Goal: Task Accomplishment & Management: Manage account settings

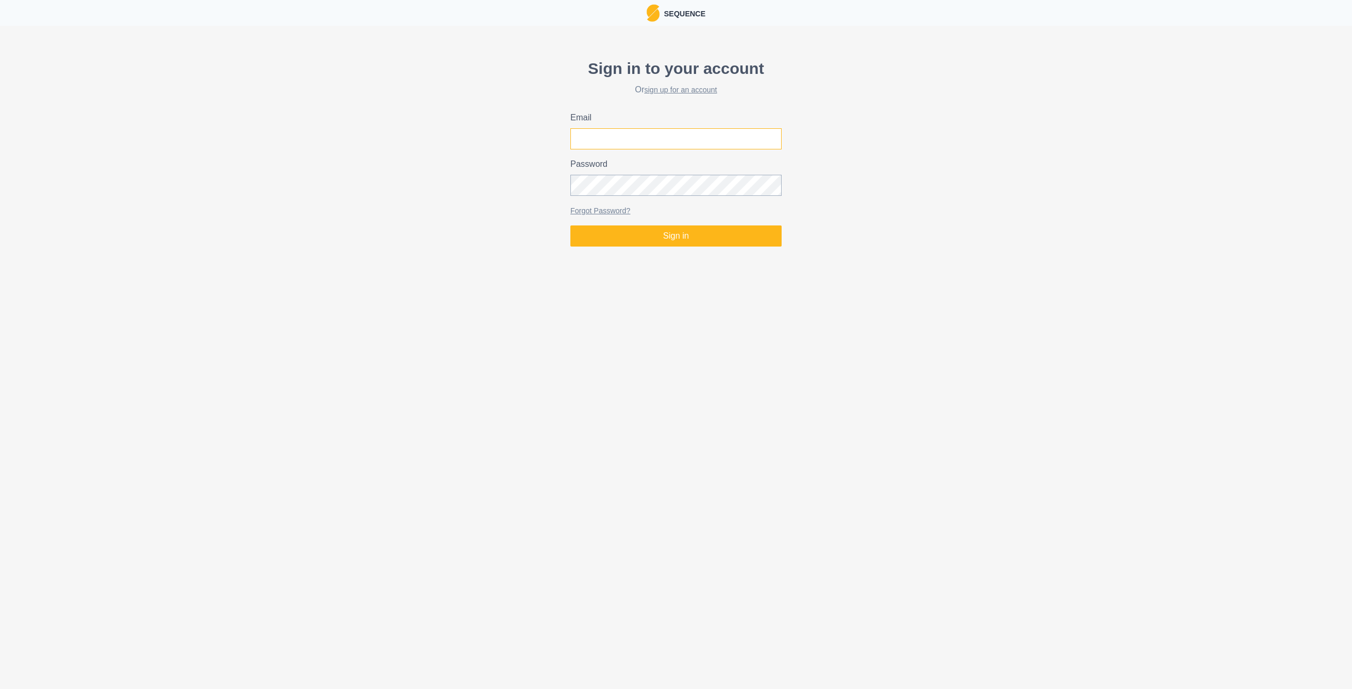
click at [664, 136] on input "Email" at bounding box center [675, 138] width 211 height 21
type input "robinyoung3@gmail.com"
click at [570, 226] on button "Sign in" at bounding box center [675, 236] width 211 height 21
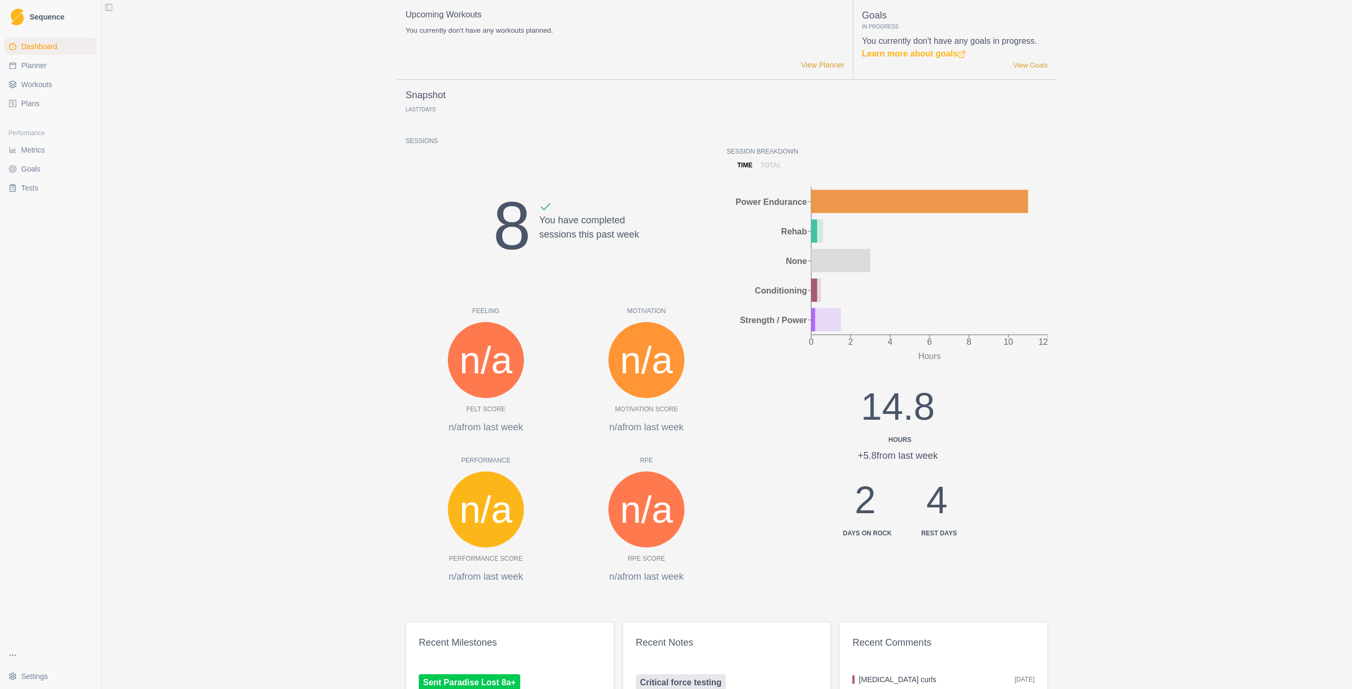
click at [45, 68] on span "Planner" at bounding box center [33, 65] width 25 height 11
select select "month"
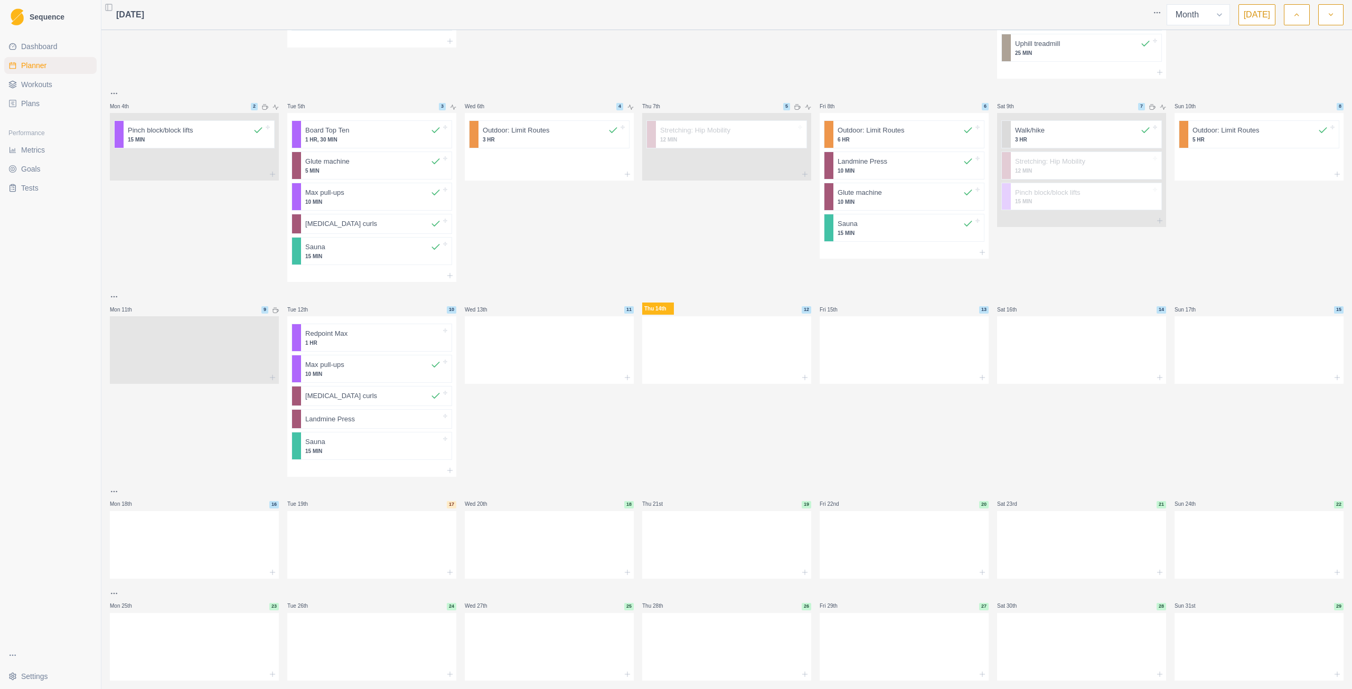
scroll to position [203, 0]
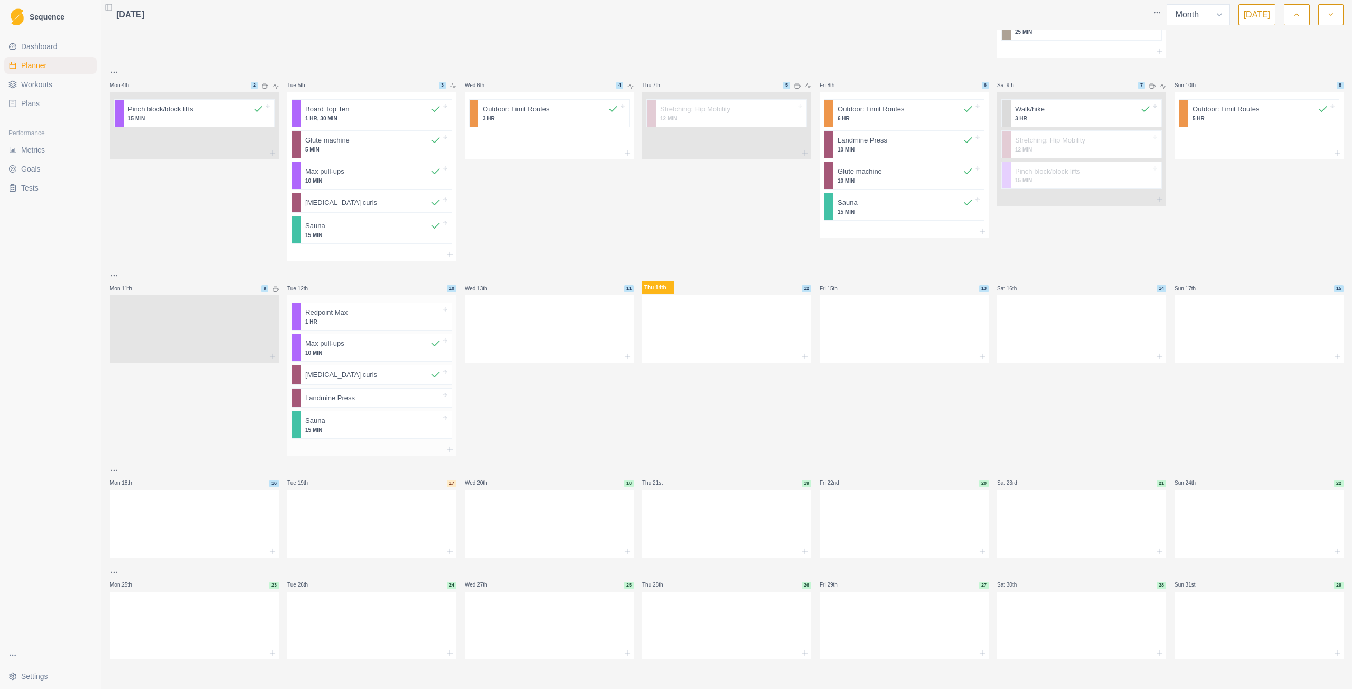
click at [387, 321] on p "1 HR" at bounding box center [373, 322] width 136 height 8
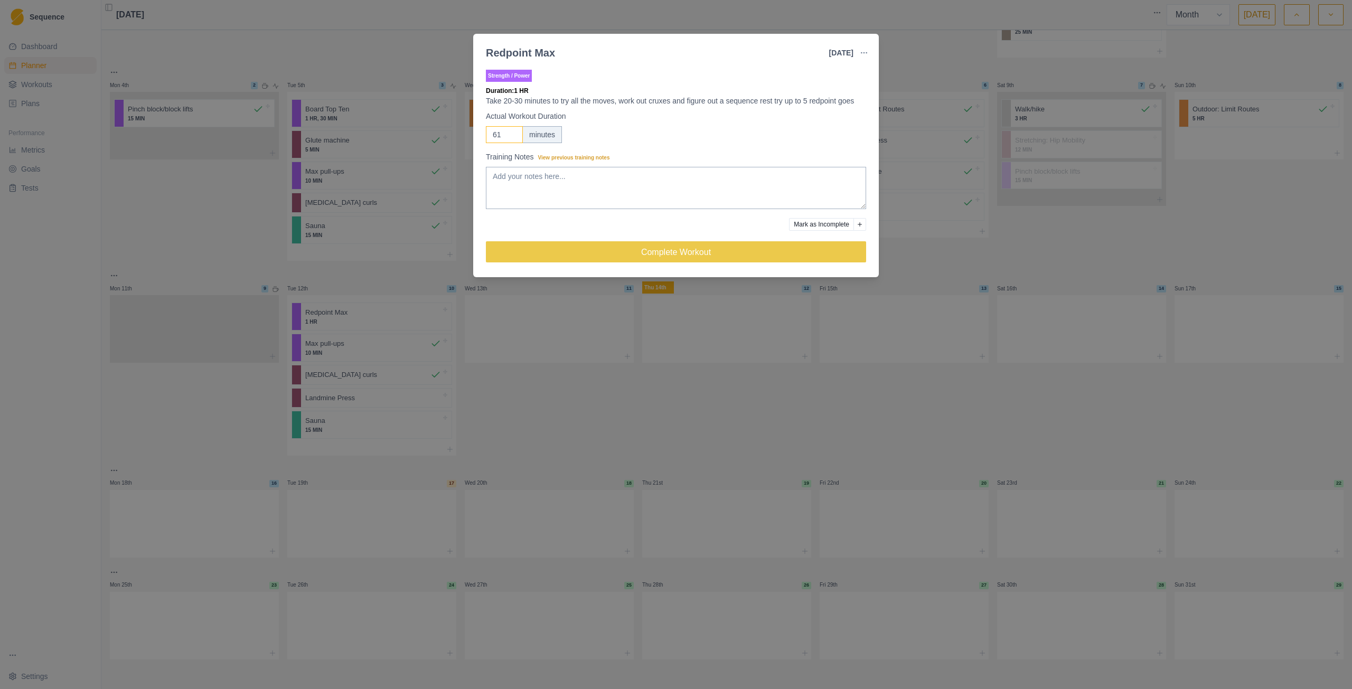
click at [511, 130] on input "61" at bounding box center [504, 134] width 37 height 17
click at [502, 138] on input "61" at bounding box center [504, 134] width 37 height 17
type input "6"
type input "100"
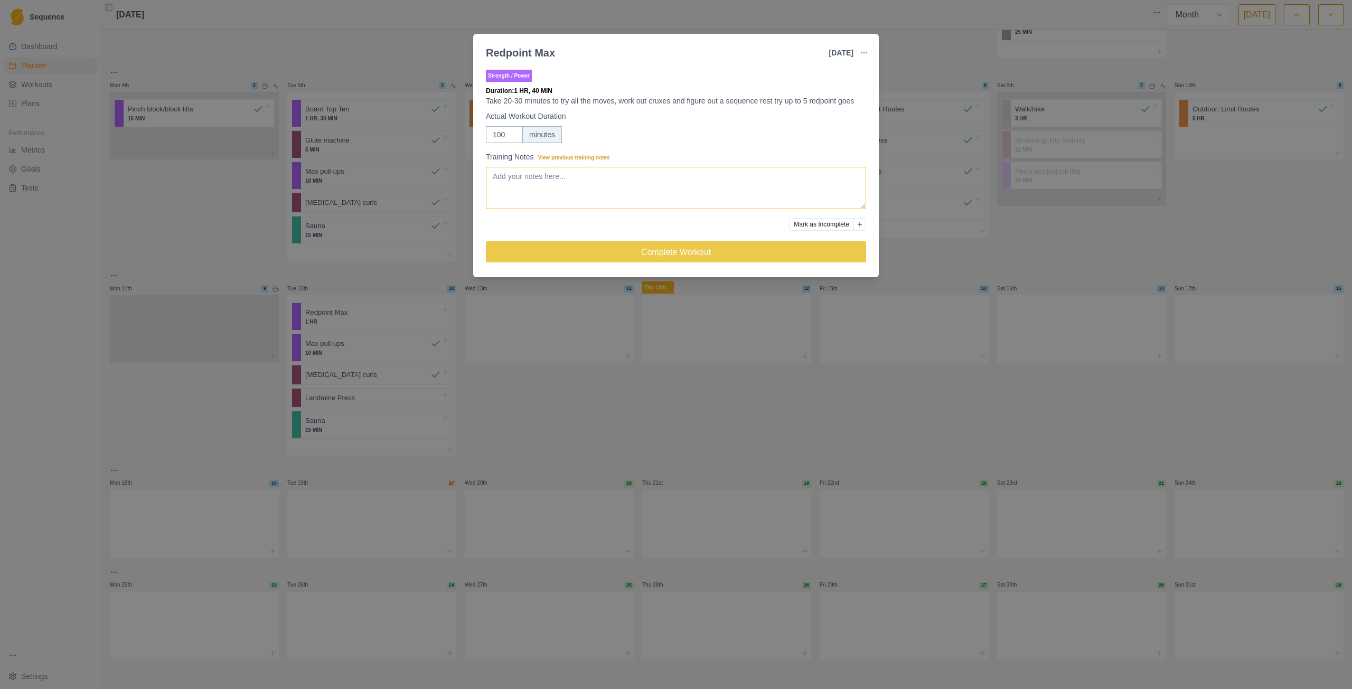
click at [536, 186] on textarea "Training Notes View previous training notes" at bounding box center [676, 188] width 380 height 42
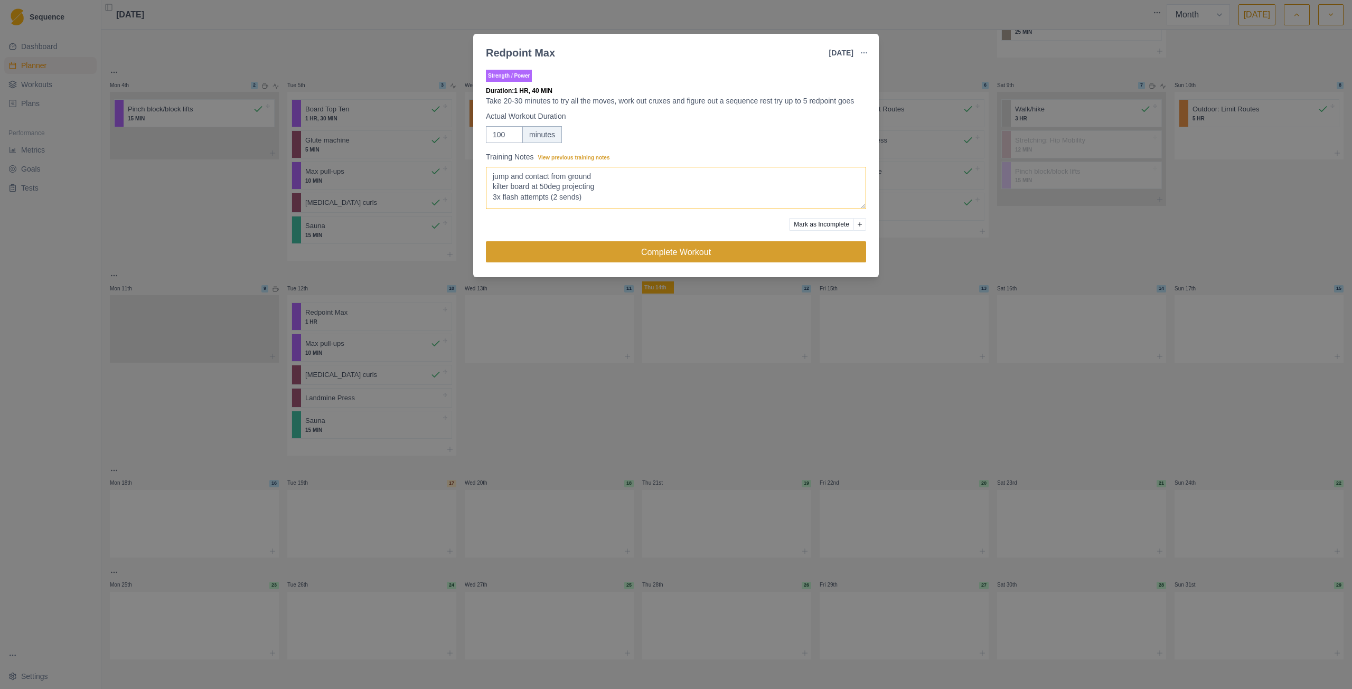
type textarea "jump and contact from ground kilter board at 50deg projecting 3x flash attempts…"
click at [593, 247] on button "Complete Workout" at bounding box center [676, 251] width 380 height 21
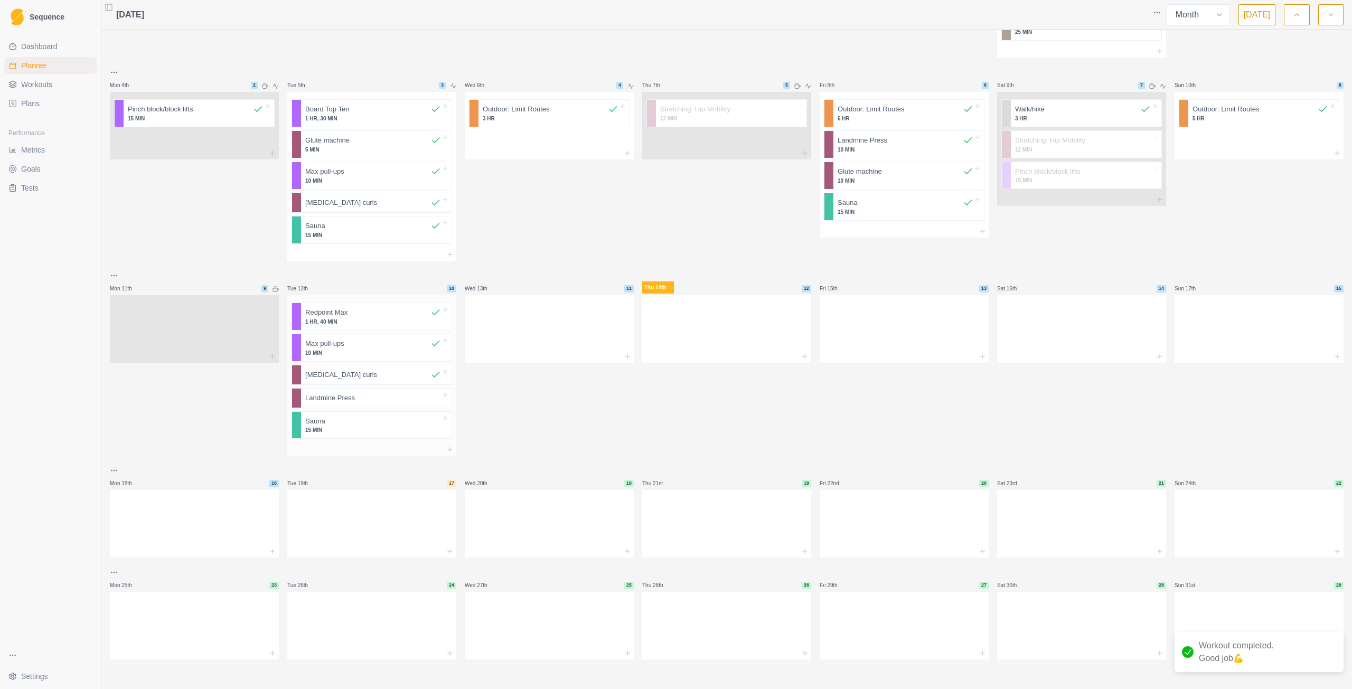
click at [355, 424] on div at bounding box center [383, 421] width 116 height 11
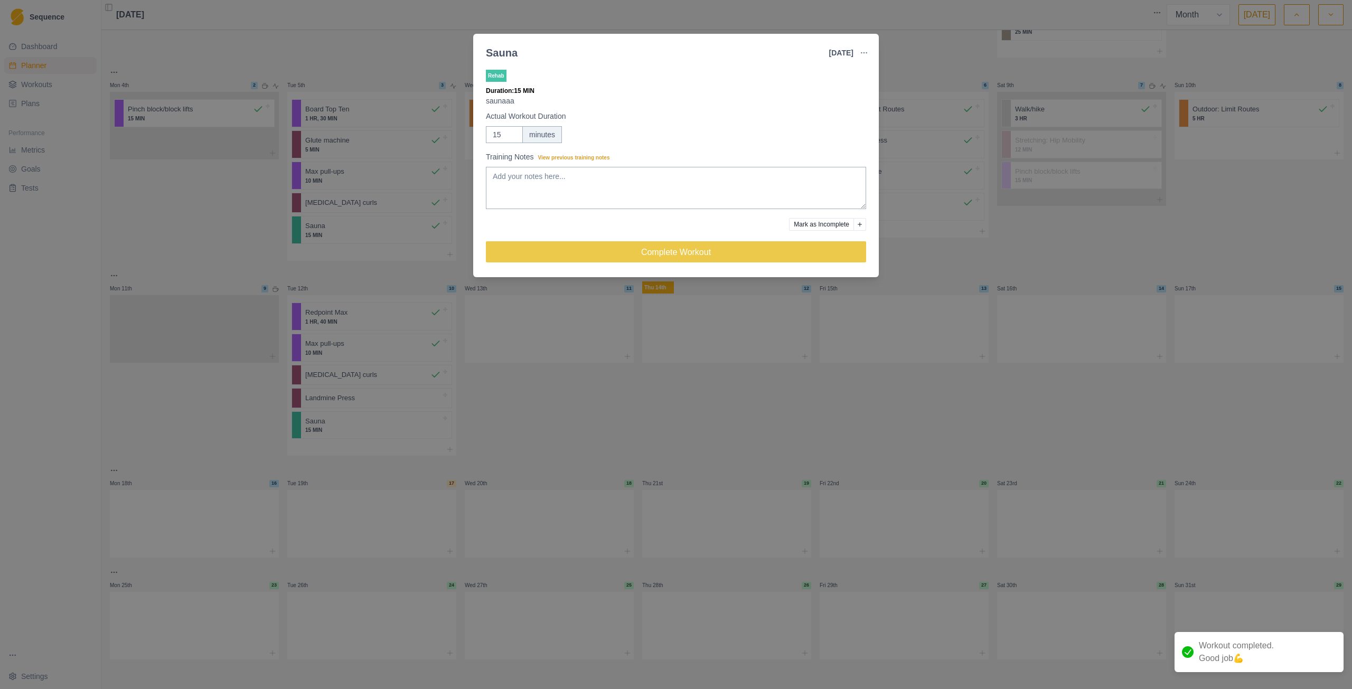
click at [814, 223] on button "Mark as Incomplete" at bounding box center [821, 224] width 65 height 13
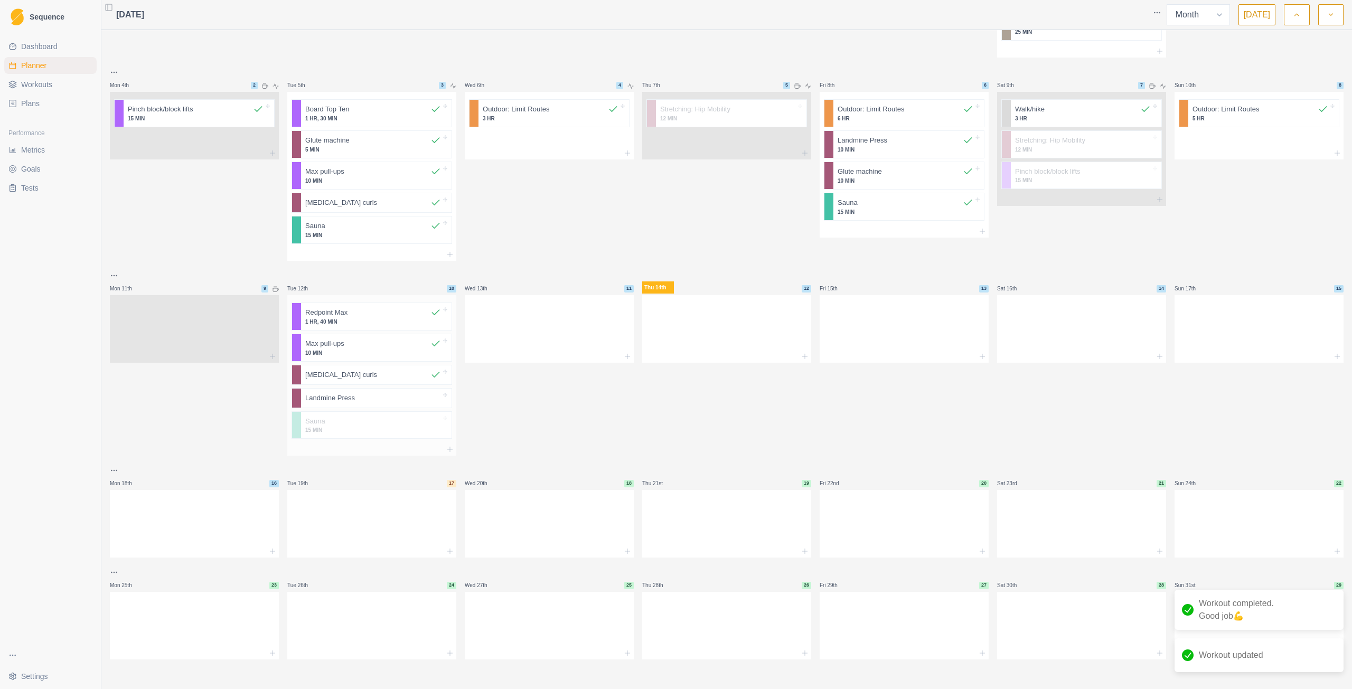
click at [374, 398] on div at bounding box center [398, 398] width 86 height 11
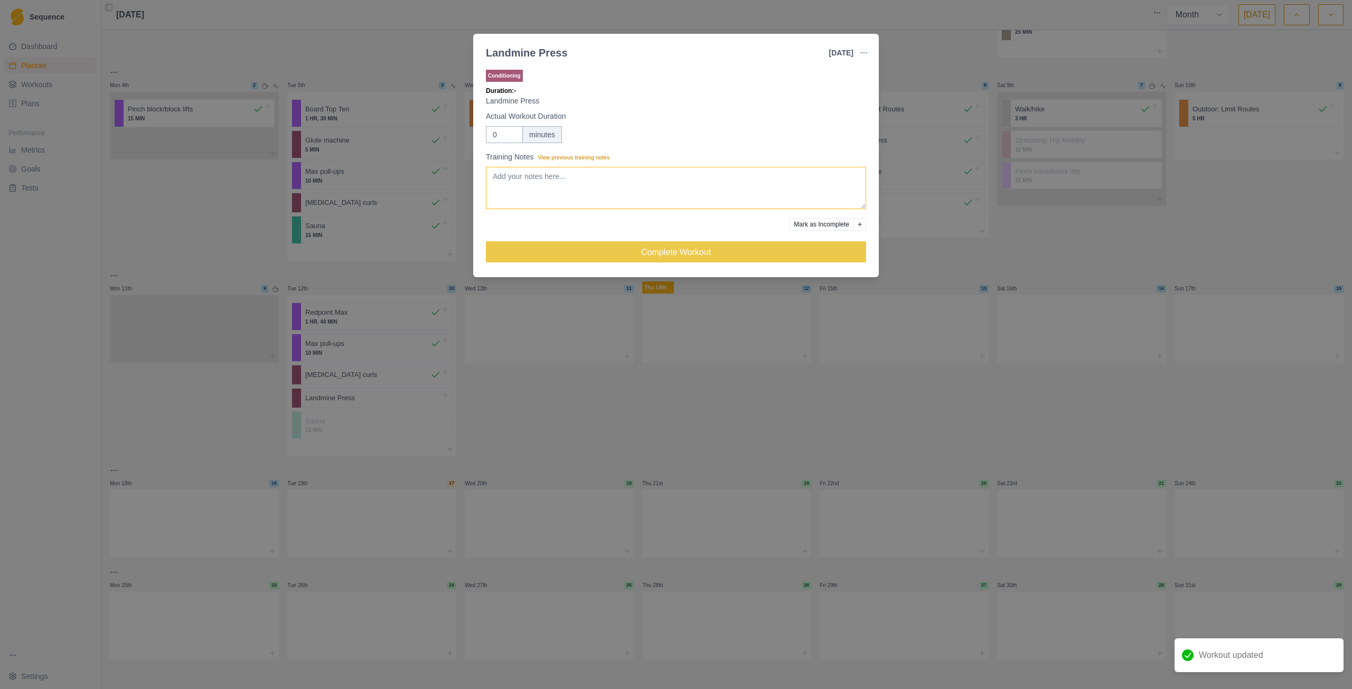
click at [603, 188] on textarea "Training Notes View previous training notes" at bounding box center [676, 188] width 380 height 42
type textarea "5kg right, 2.5kg left 6x, 6"
click at [550, 398] on div "Landmine Press 12 Aug 2025 Link To Goal View Workout Metrics Edit Original Work…" at bounding box center [676, 344] width 1352 height 689
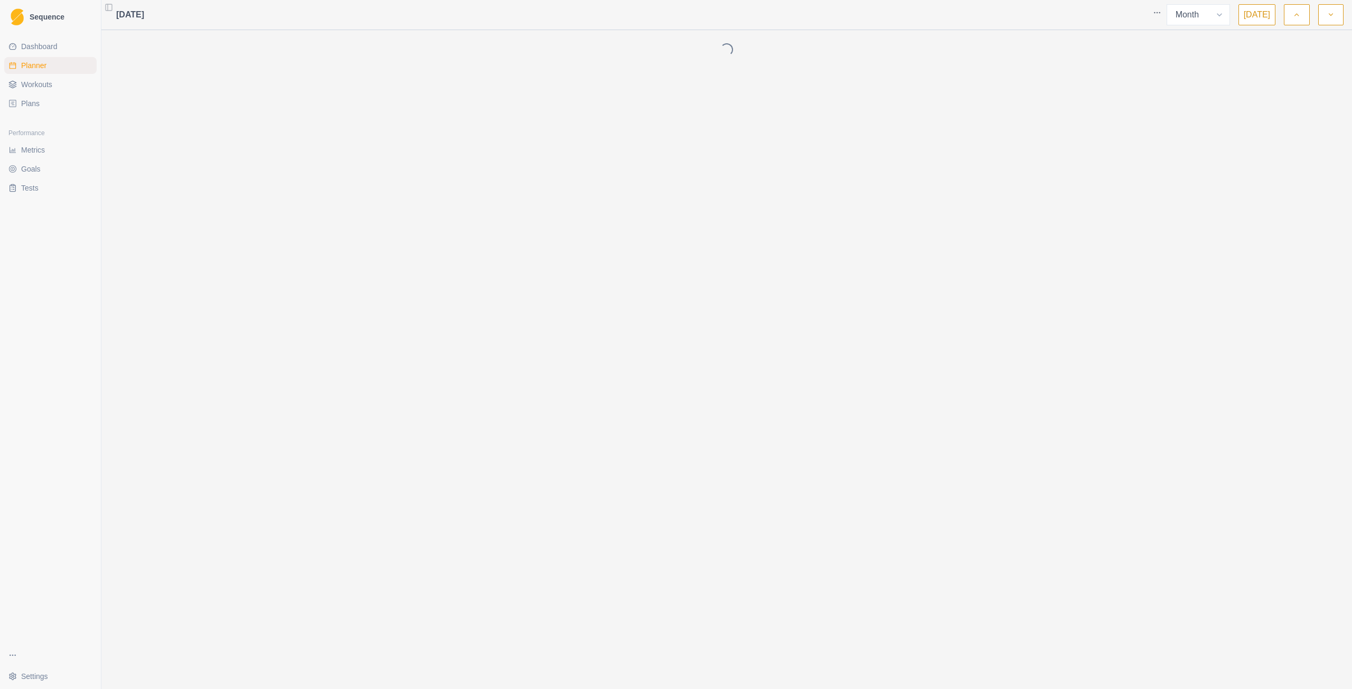
select select "month"
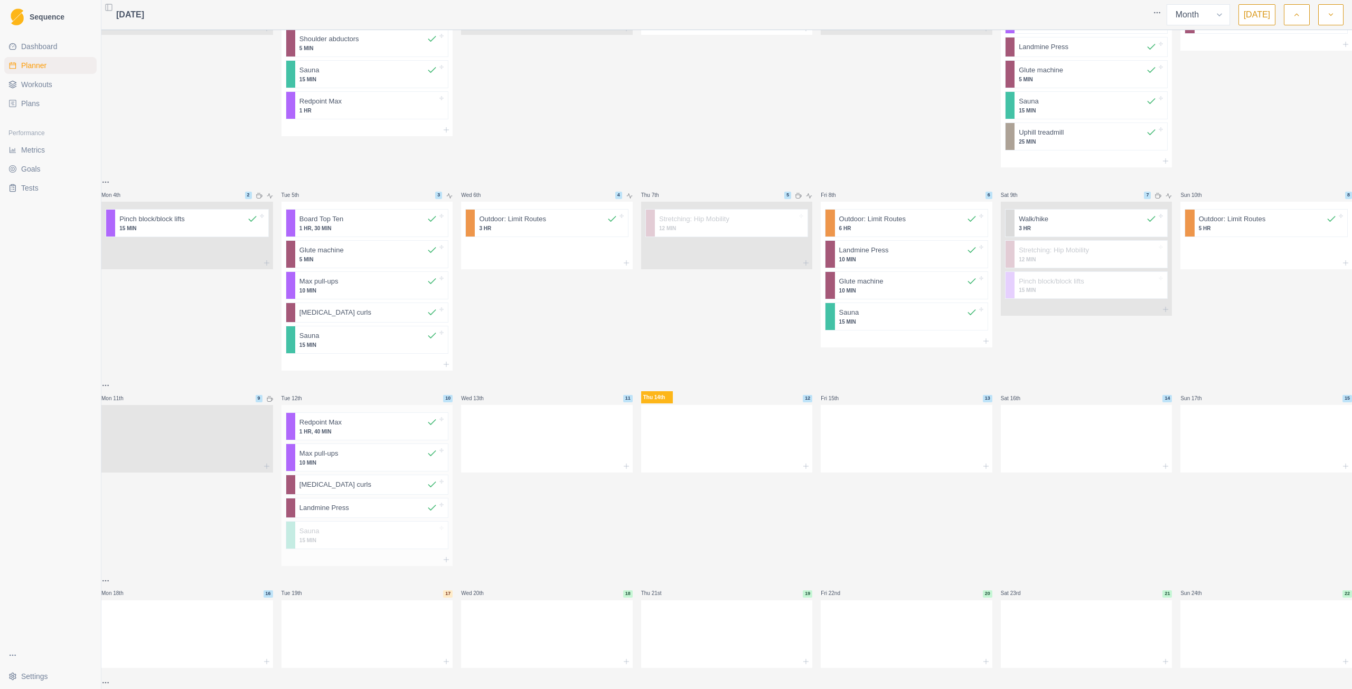
scroll to position [106, 0]
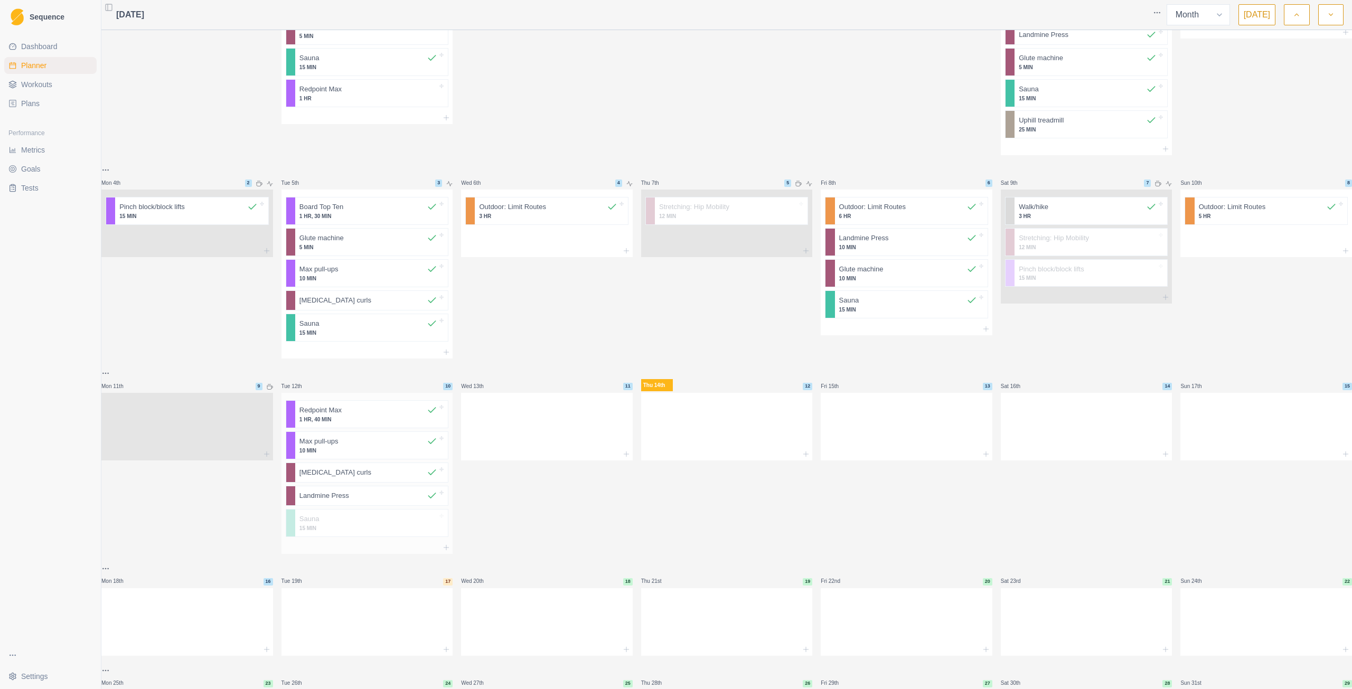
click at [381, 499] on div at bounding box center [388, 496] width 78 height 11
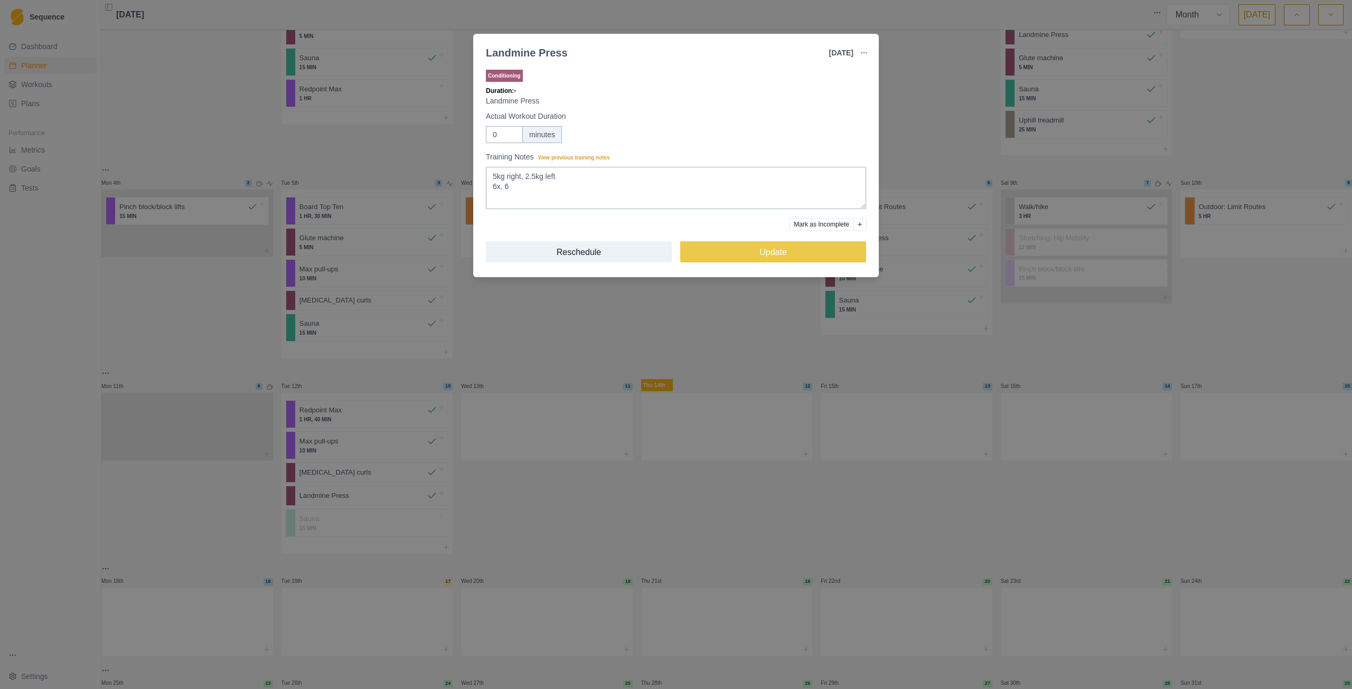
click at [579, 327] on div "Landmine Press 12 Aug 2025 Link To Goal View Workout Metrics Edit Original Work…" at bounding box center [676, 344] width 1352 height 689
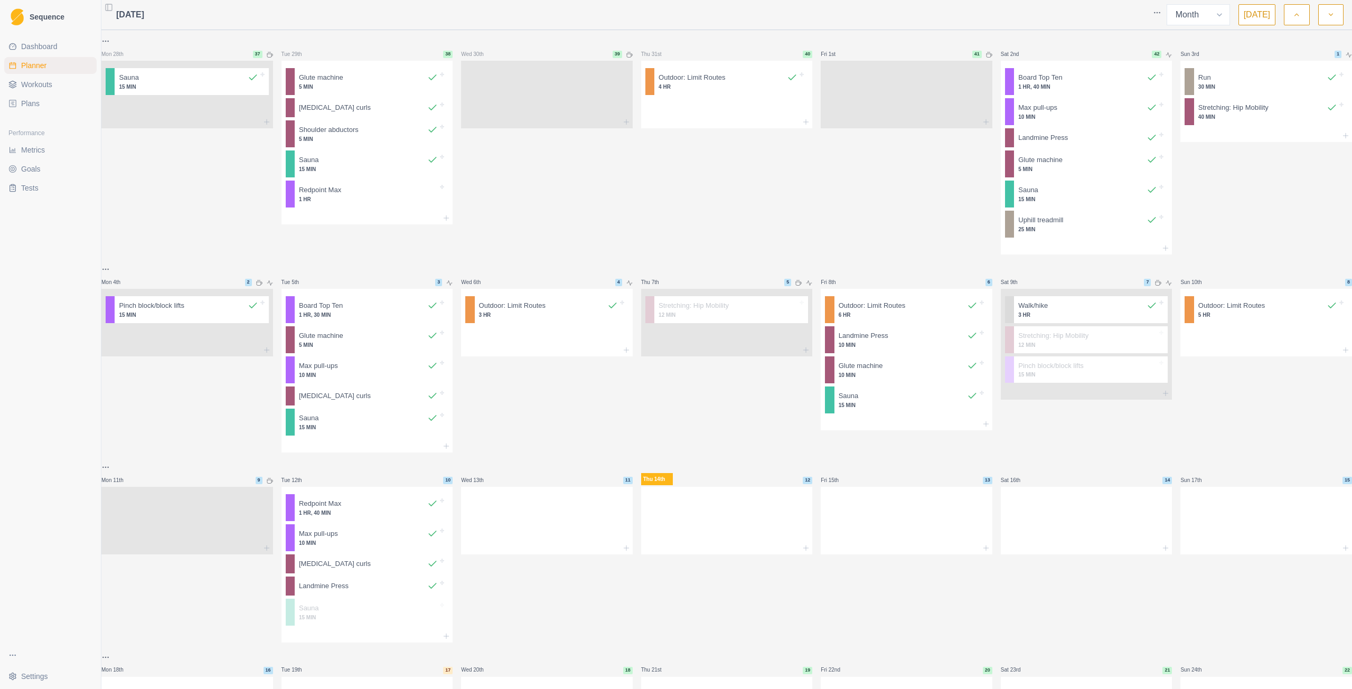
select select "month"
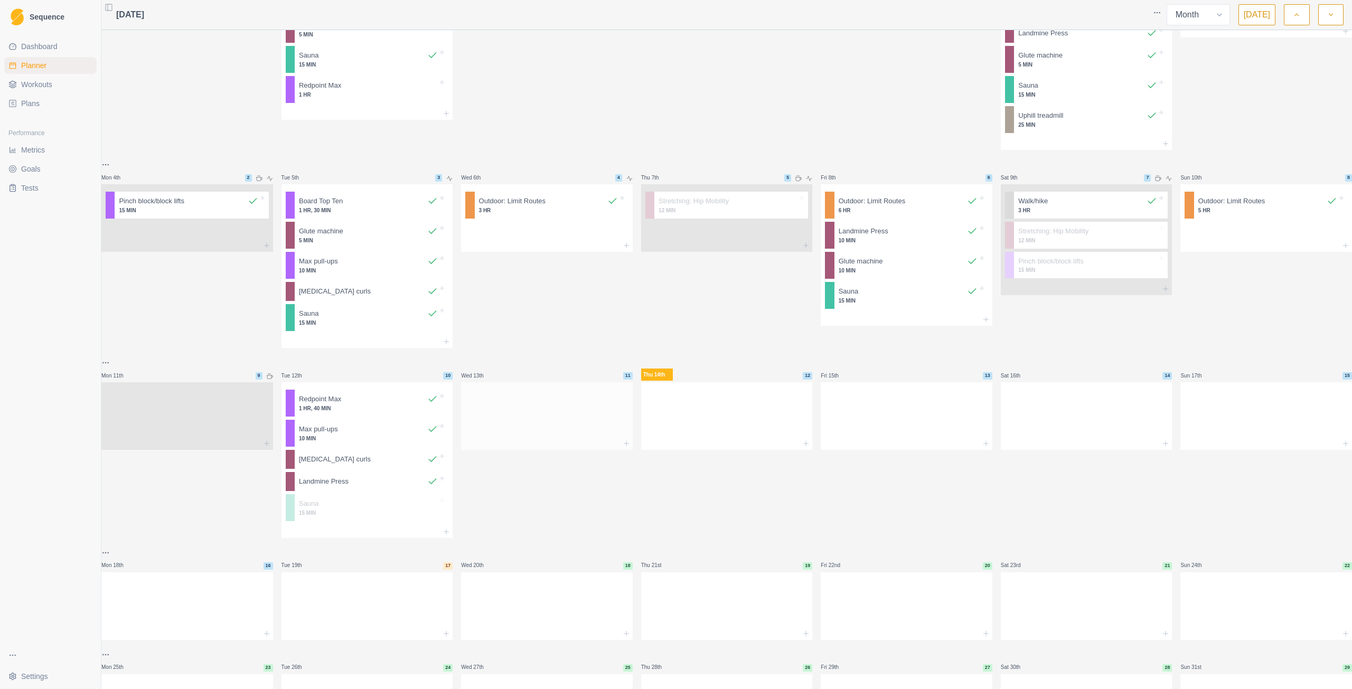
scroll to position [106, 0]
click at [365, 486] on div at bounding box center [388, 480] width 79 height 11
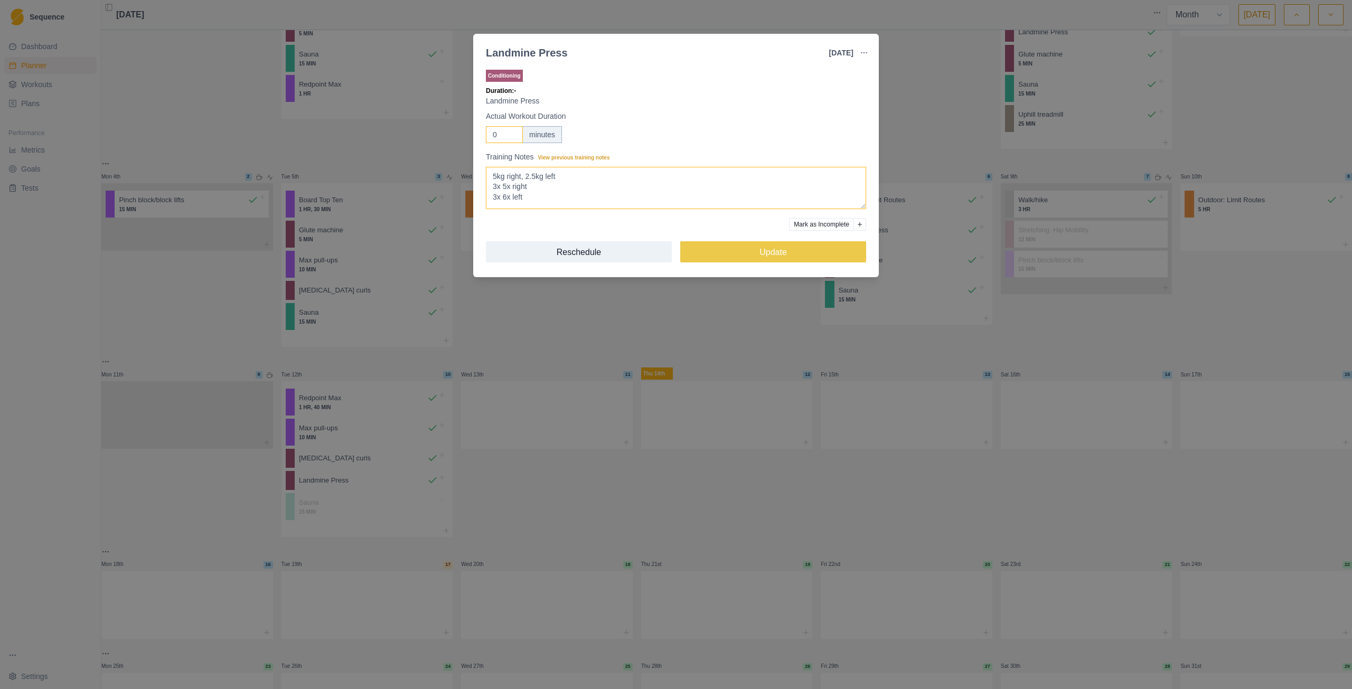
type textarea "5kg right, 2.5kg left 3x 5x right 3x 6x left"
click at [501, 133] on input "0" at bounding box center [504, 134] width 37 height 17
type input "10"
click at [773, 251] on button "Update" at bounding box center [773, 251] width 186 height 21
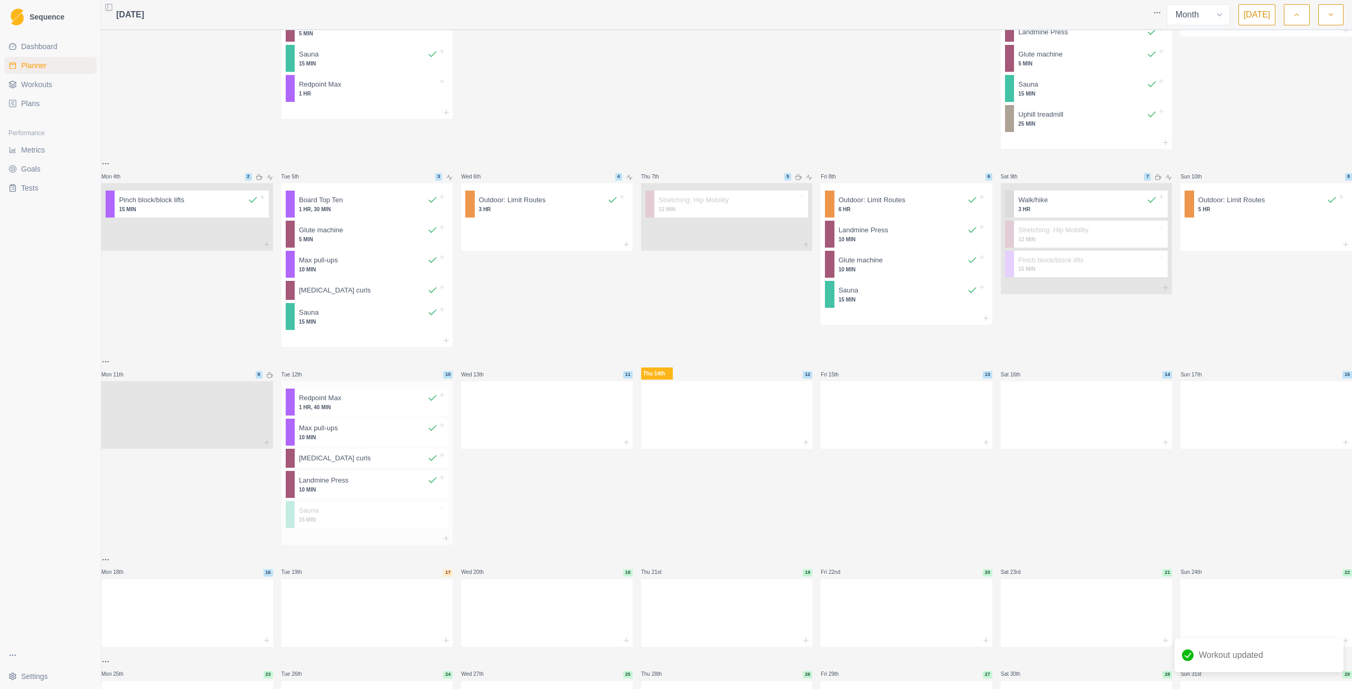
click at [337, 442] on p "10 MIN" at bounding box center [368, 438] width 139 height 8
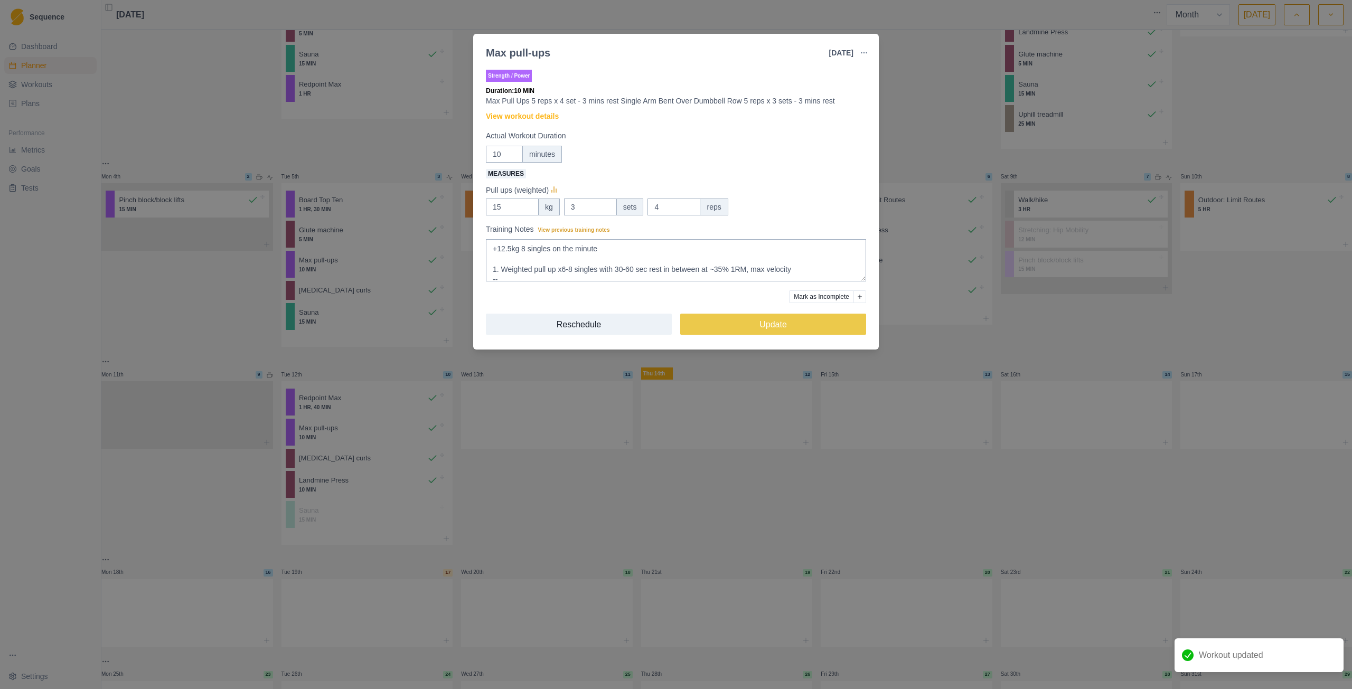
click at [634, 503] on div "Max pull-ups [DATE] Link To Goal View Workout Metrics Edit Original Workout Res…" at bounding box center [676, 344] width 1352 height 689
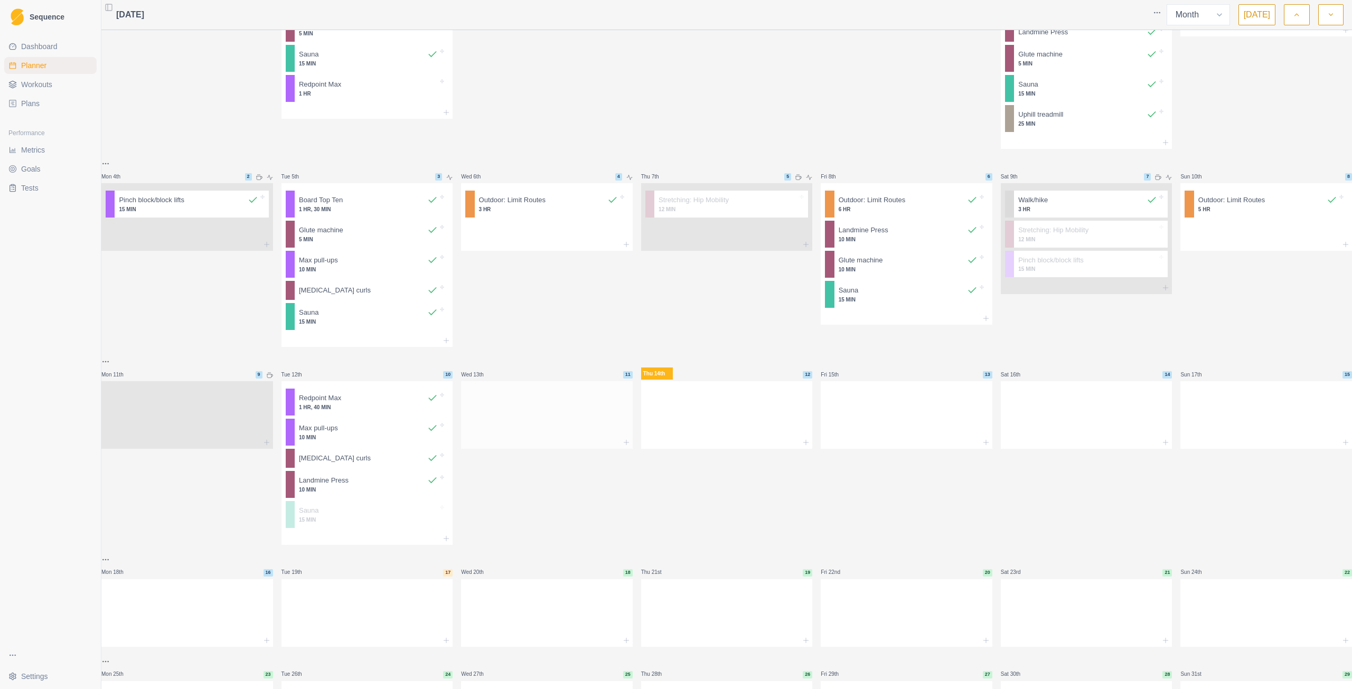
click at [562, 430] on div at bounding box center [547, 413] width 172 height 46
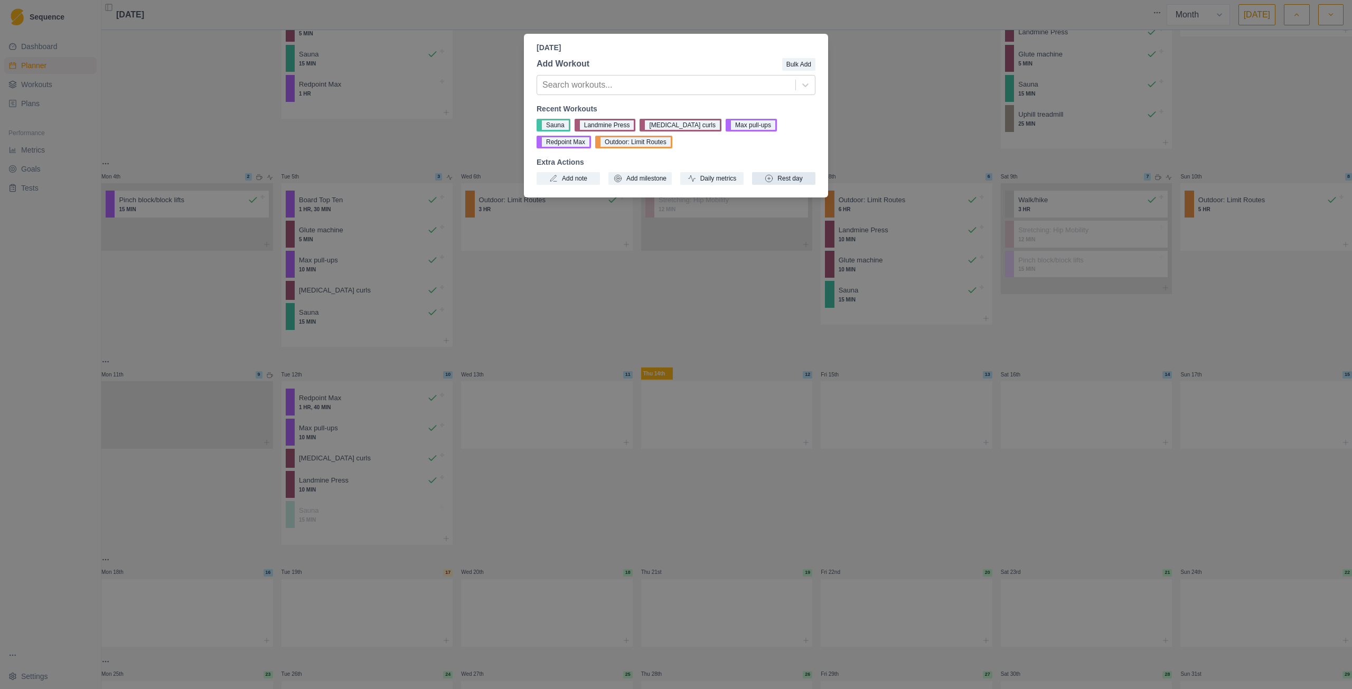
click at [773, 178] on circle "button" at bounding box center [769, 178] width 7 height 7
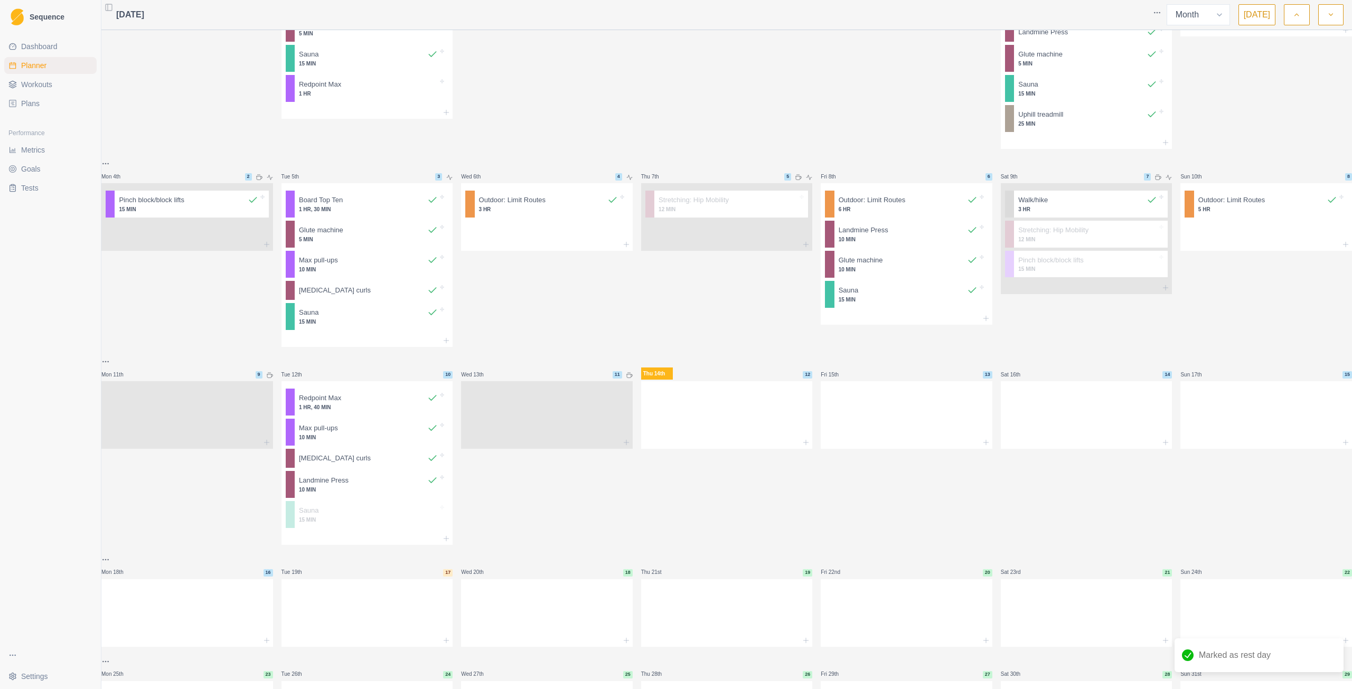
click at [691, 424] on div at bounding box center [727, 413] width 172 height 46
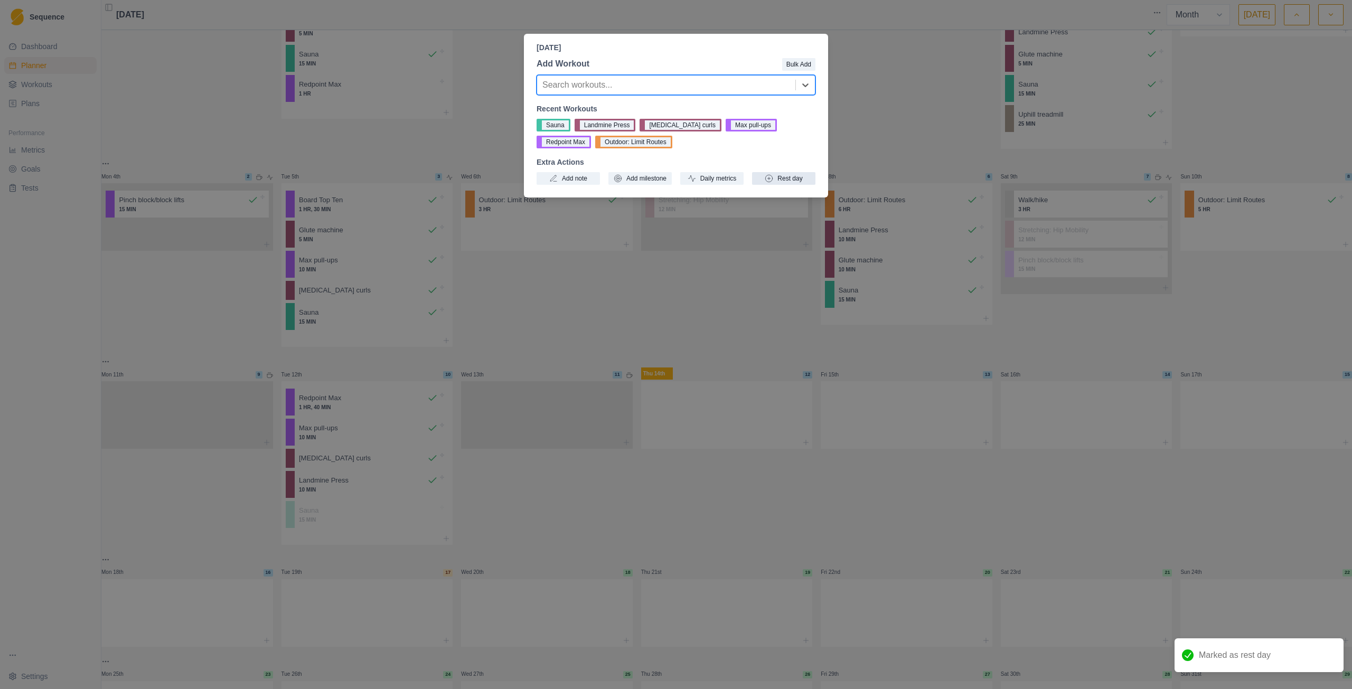
click at [793, 180] on button "Rest day" at bounding box center [783, 178] width 63 height 13
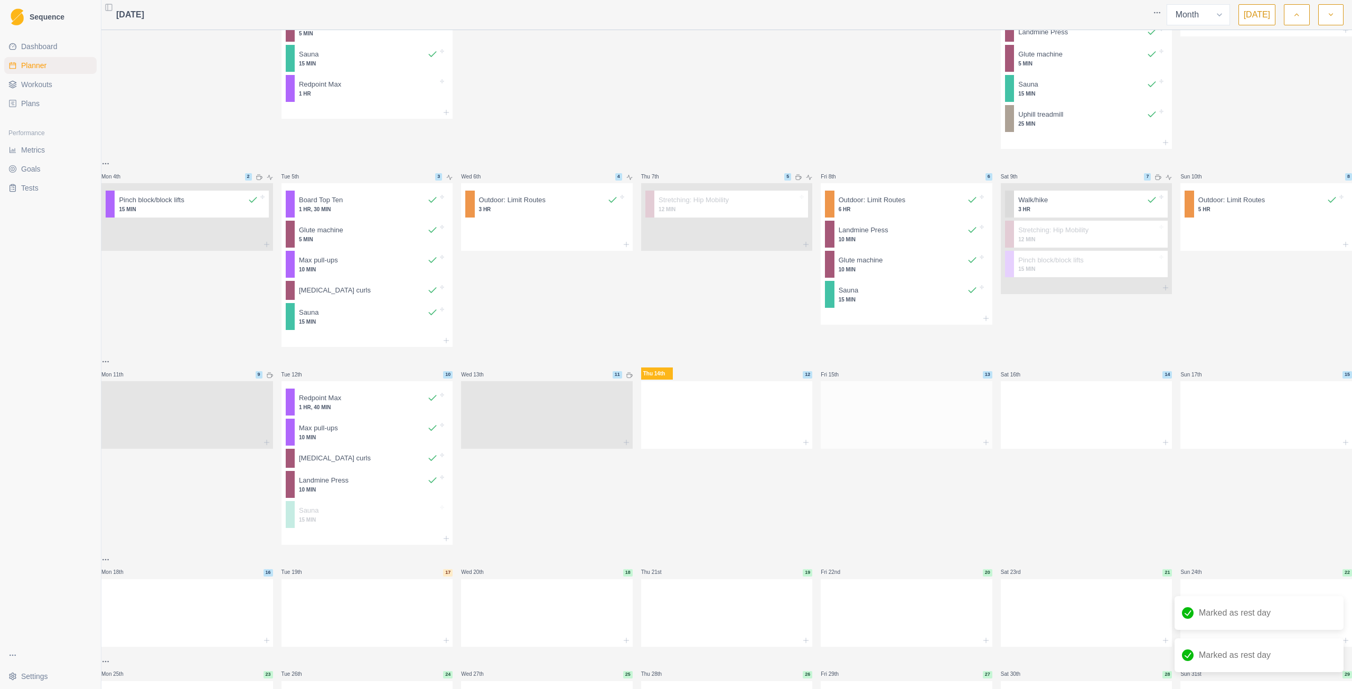
click at [877, 421] on div at bounding box center [907, 413] width 172 height 46
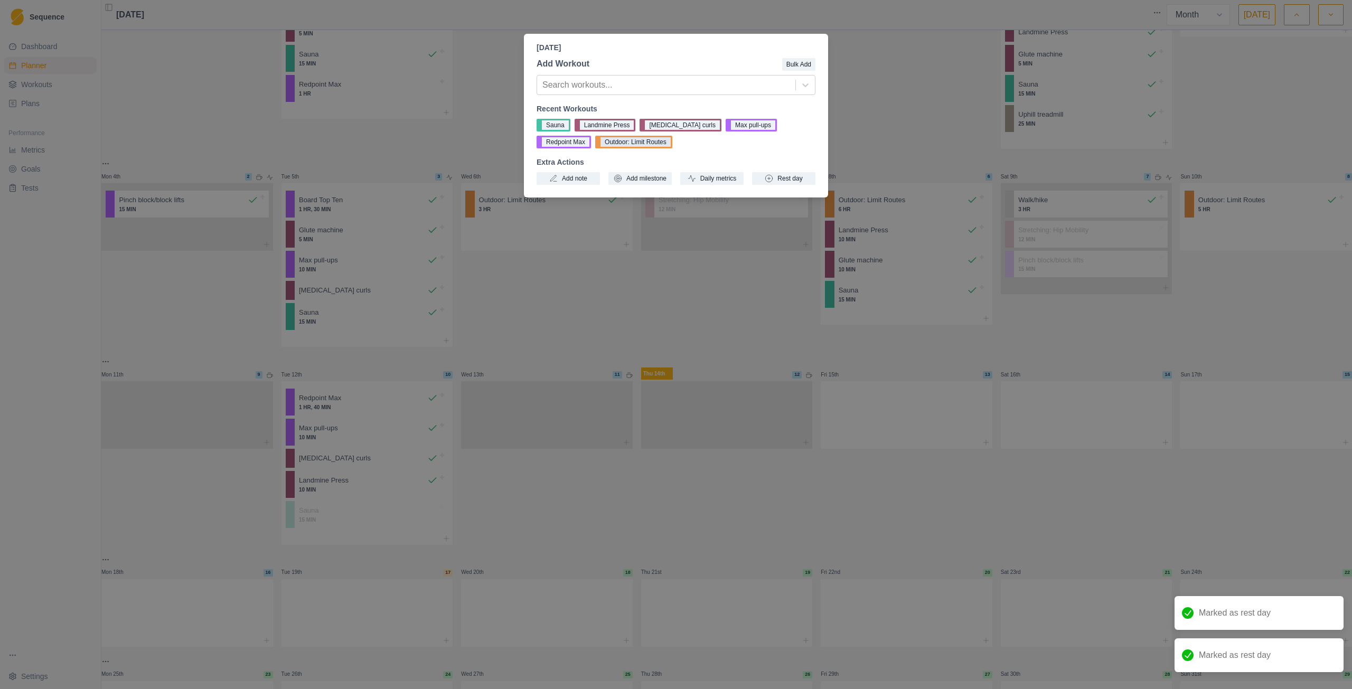
click at [595, 139] on button "Outdoor: Limit Routes" at bounding box center [633, 142] width 77 height 13
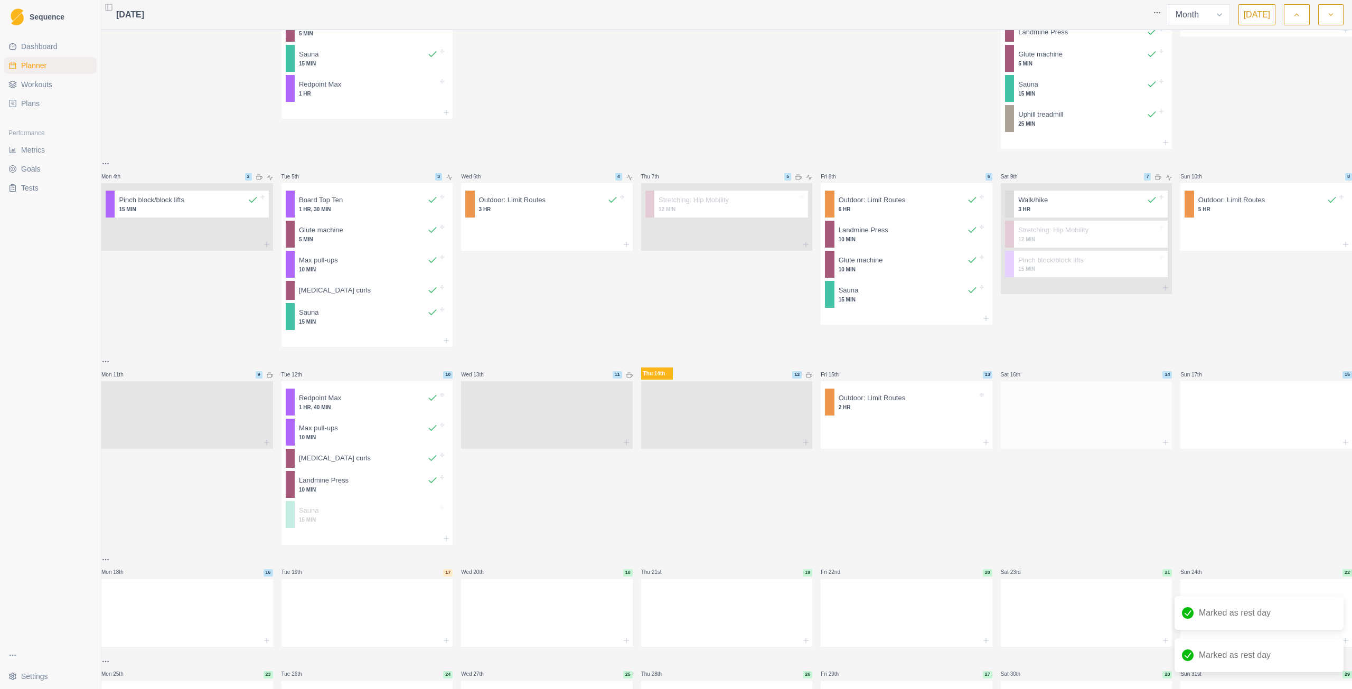
click at [1047, 418] on div at bounding box center [1087, 413] width 172 height 46
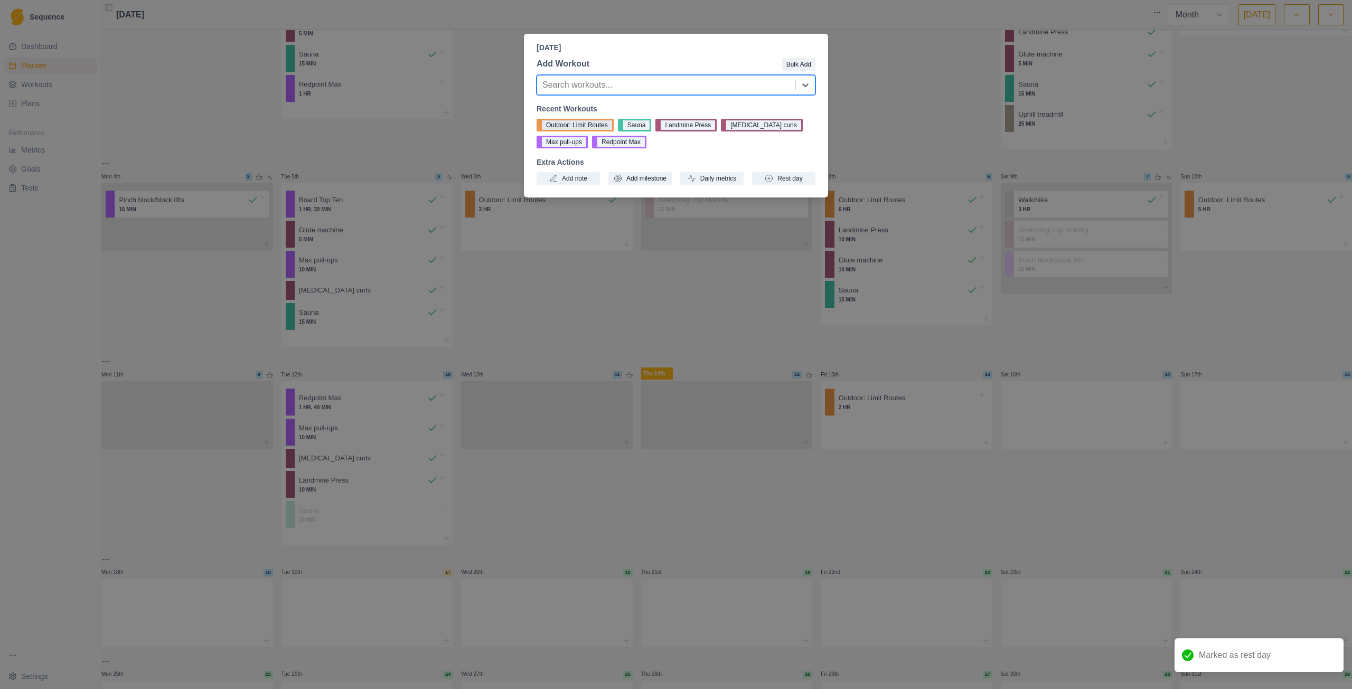
click at [602, 124] on button "Outdoor: Limit Routes" at bounding box center [575, 125] width 77 height 13
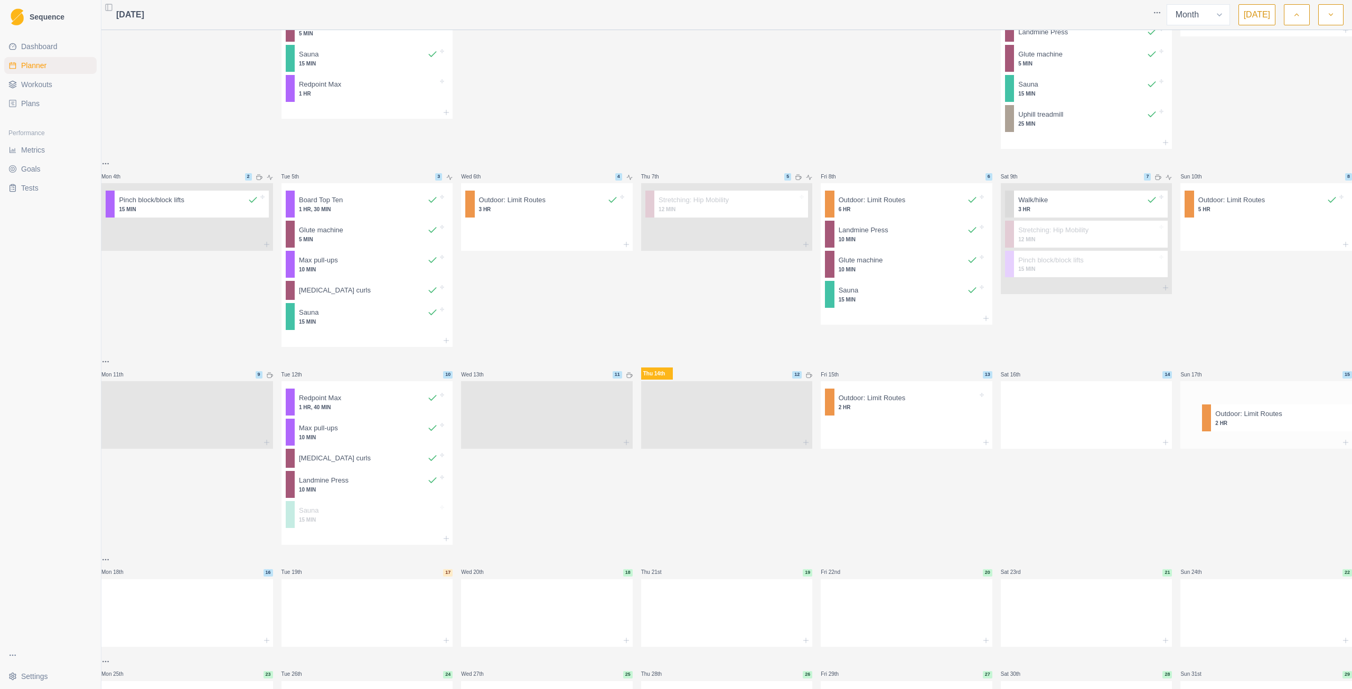
drag, startPoint x: 1070, startPoint y: 413, endPoint x: 1281, endPoint y: 417, distance: 211.3
click at [1281, 417] on div "Mon 28th 37 Sauna 15 MIN Tue 29th 38 Glute machine 5 MIN [MEDICAL_DATA] curls S…" at bounding box center [726, 339] width 1251 height 820
click at [1095, 427] on div at bounding box center [1087, 413] width 172 height 46
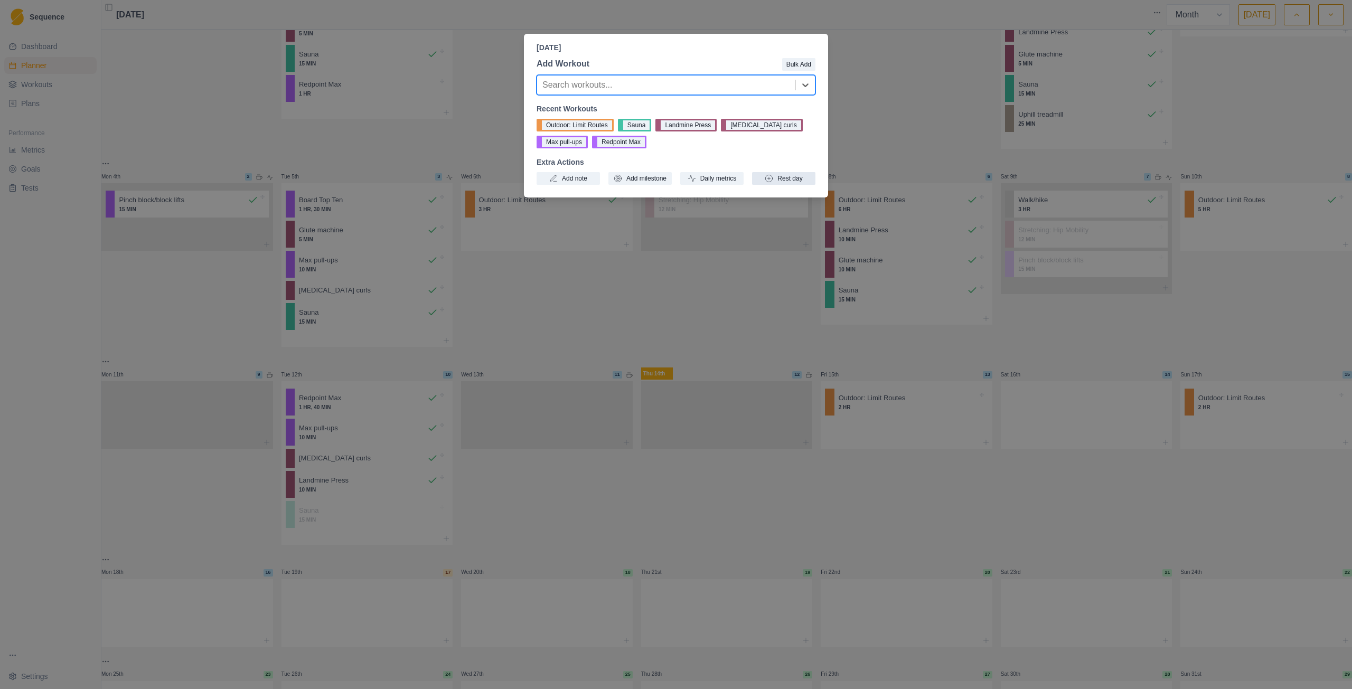
click at [788, 180] on button "Rest day" at bounding box center [783, 178] width 63 height 13
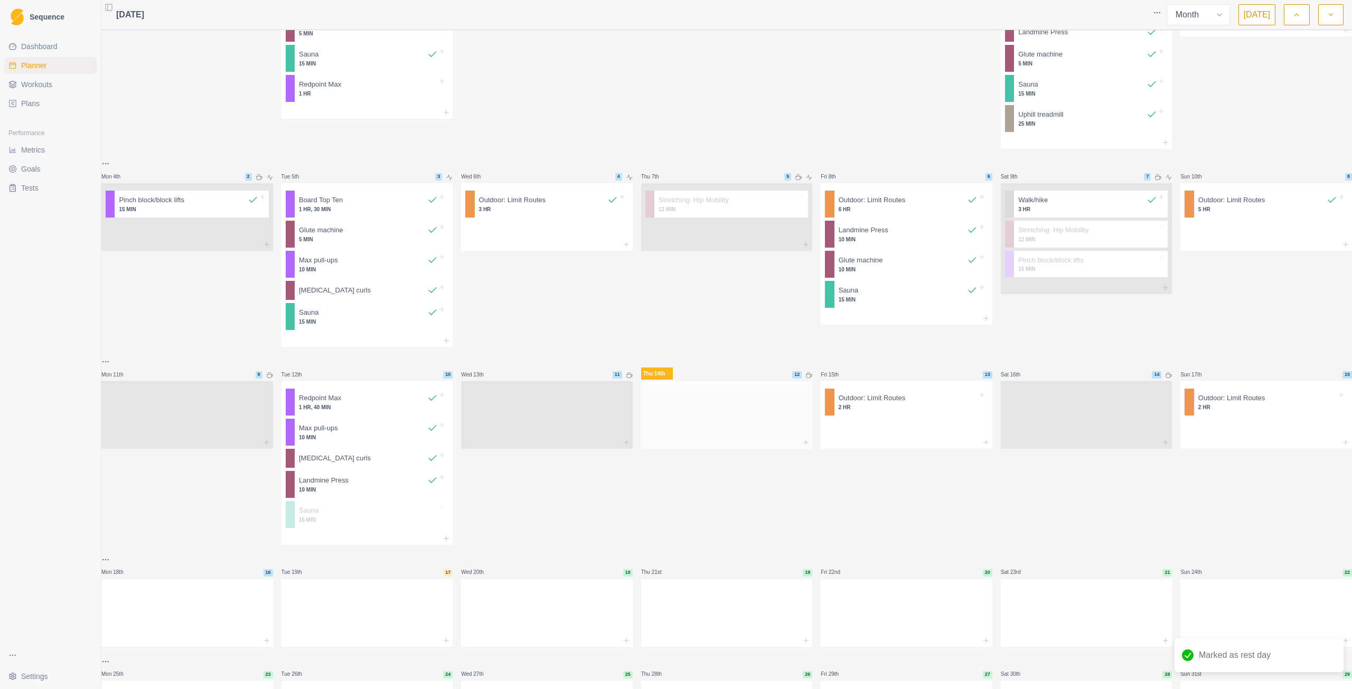
click at [738, 432] on div at bounding box center [727, 413] width 172 height 46
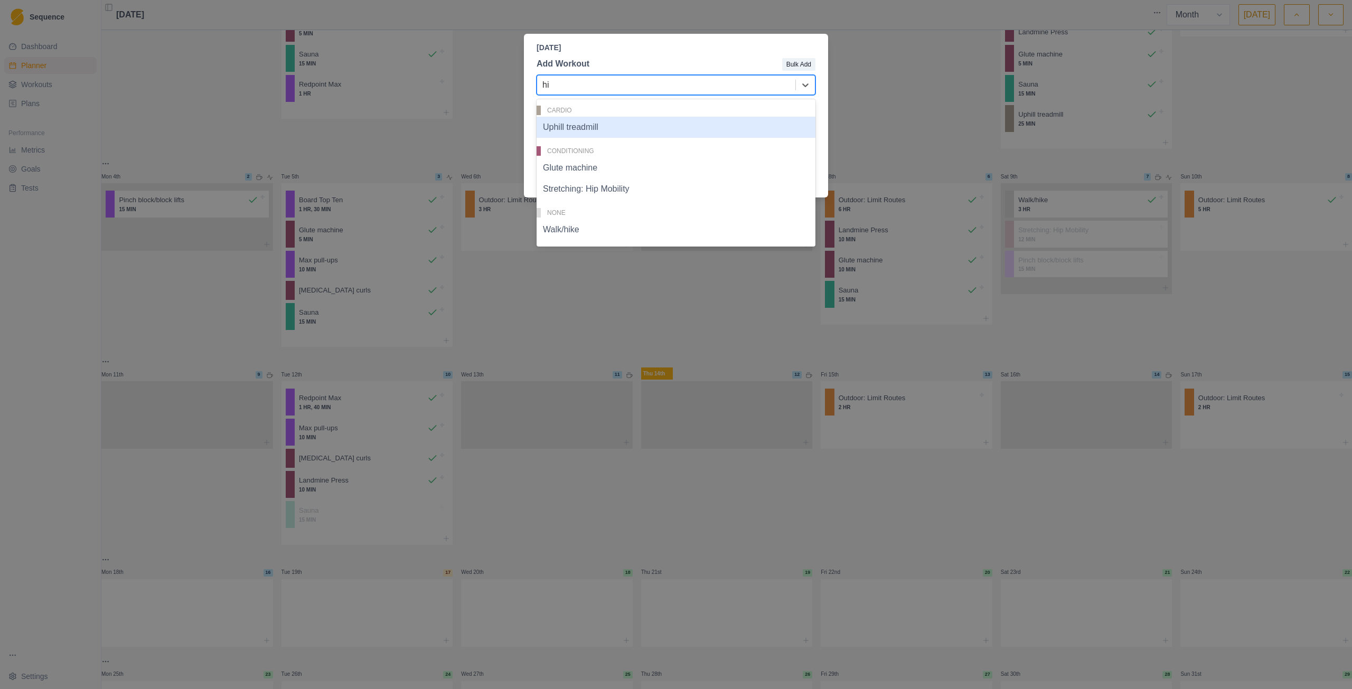
type input "hip"
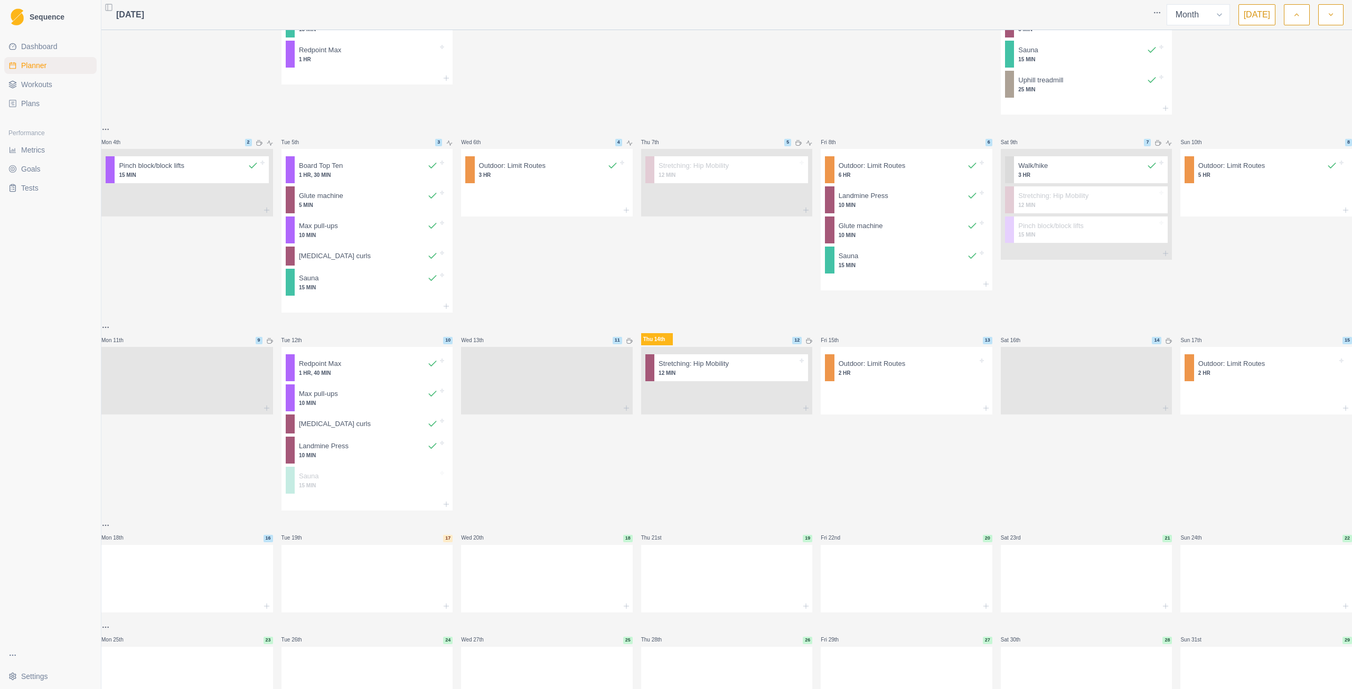
scroll to position [158, 0]
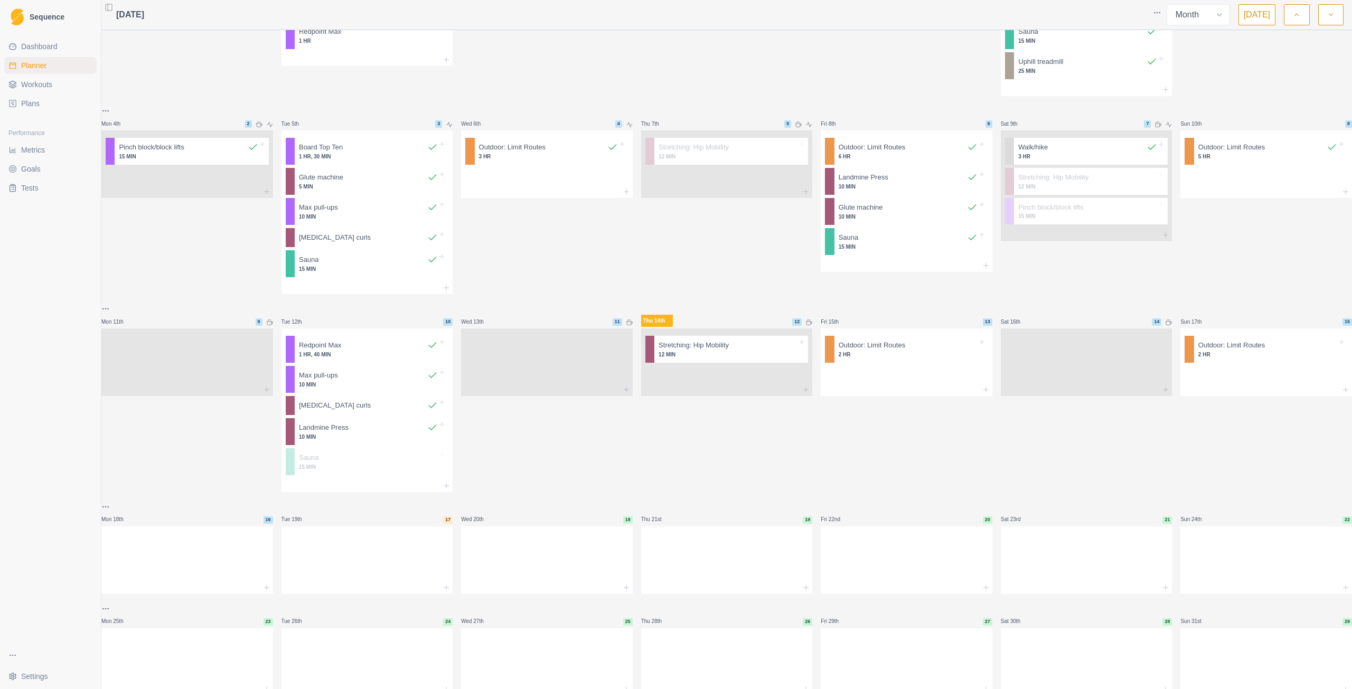
click at [699, 446] on div "Thu 14th 12 Stretching: Hip Mobility 12 MIN" at bounding box center [727, 398] width 172 height 190
click at [876, 351] on p "Outdoor: Limit Routes" at bounding box center [872, 345] width 67 height 11
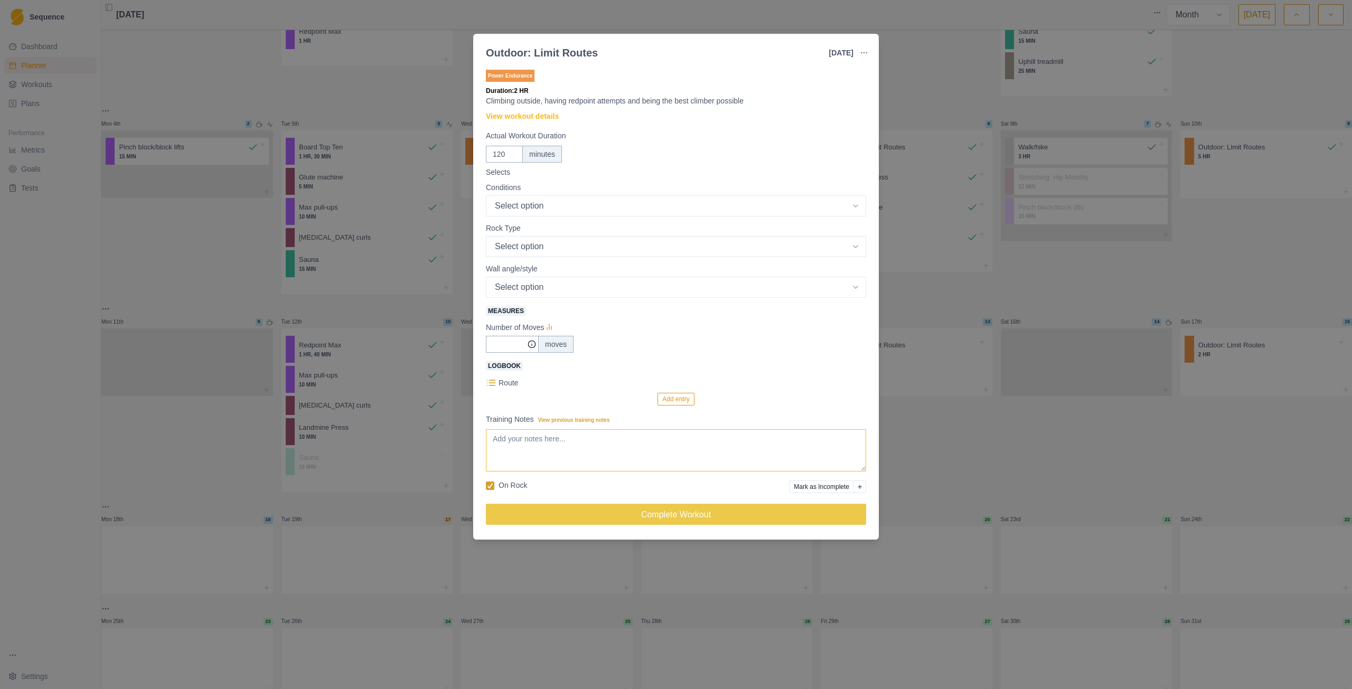
click at [639, 440] on textarea "Training Notes View previous training notes" at bounding box center [676, 450] width 380 height 42
type textarea "happiness sector with [PERSON_NAME]"
click at [923, 461] on div "Outdoor: Limit Routes [DATE] Link To Goal View Workout Metrics Edit Original Wo…" at bounding box center [676, 344] width 1352 height 689
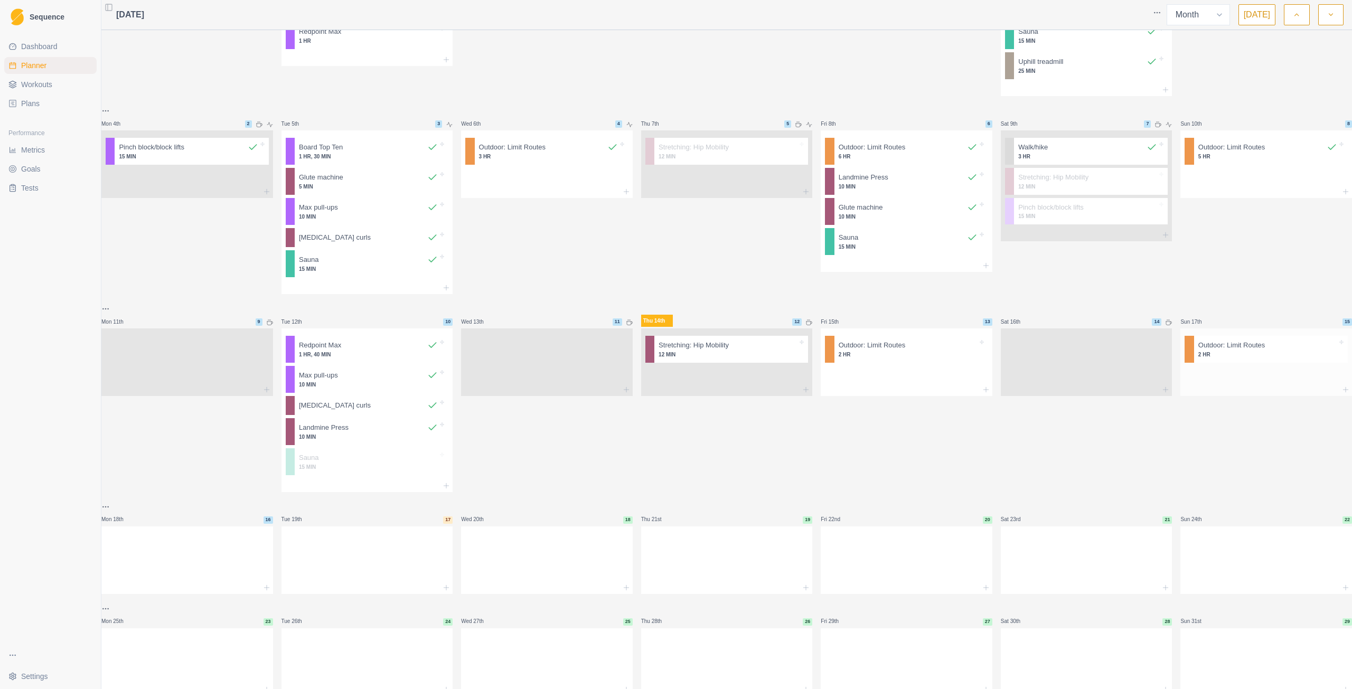
click at [1209, 351] on p "Outdoor: Limit Routes" at bounding box center [1231, 345] width 67 height 11
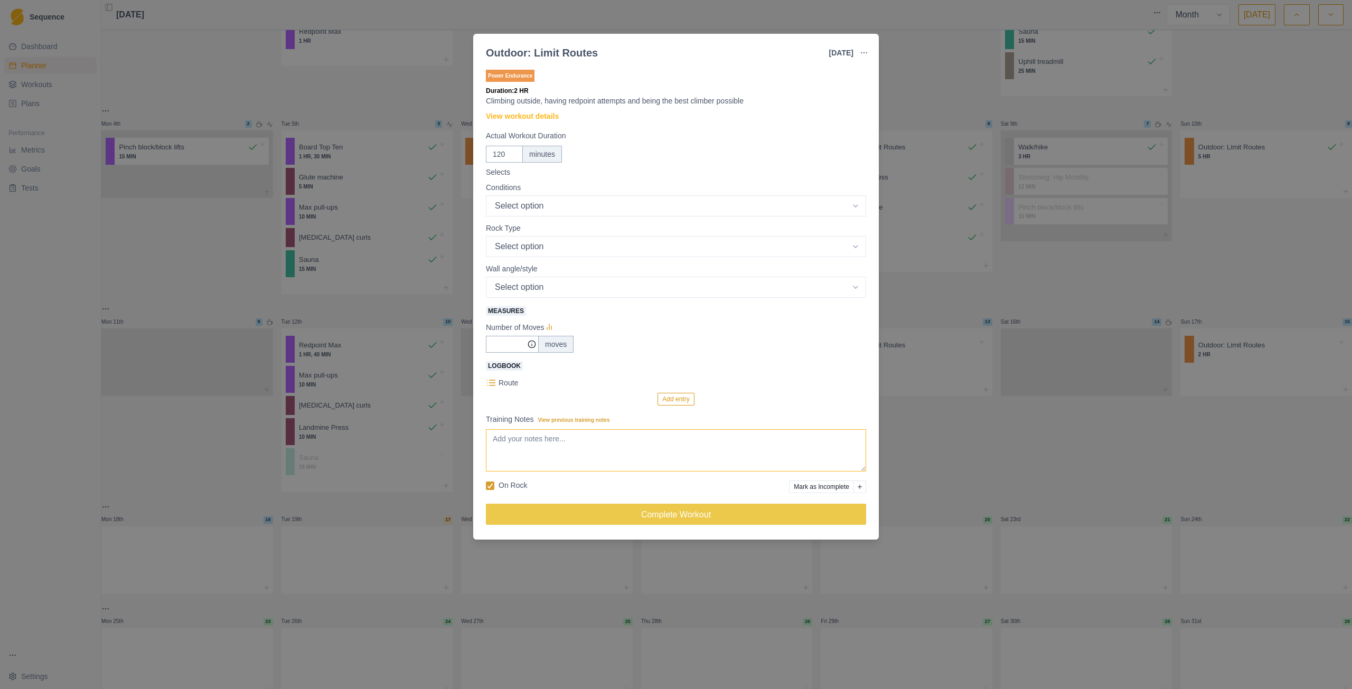
click at [622, 458] on textarea "Training Notes View previous training notes" at bounding box center [676, 450] width 380 height 42
type textarea "happiness sector with [PERSON_NAME]"
click at [923, 444] on div "Outdoor: Limit Routes [DATE] Link To Goal View Workout Metrics Edit Original Wo…" at bounding box center [676, 344] width 1352 height 689
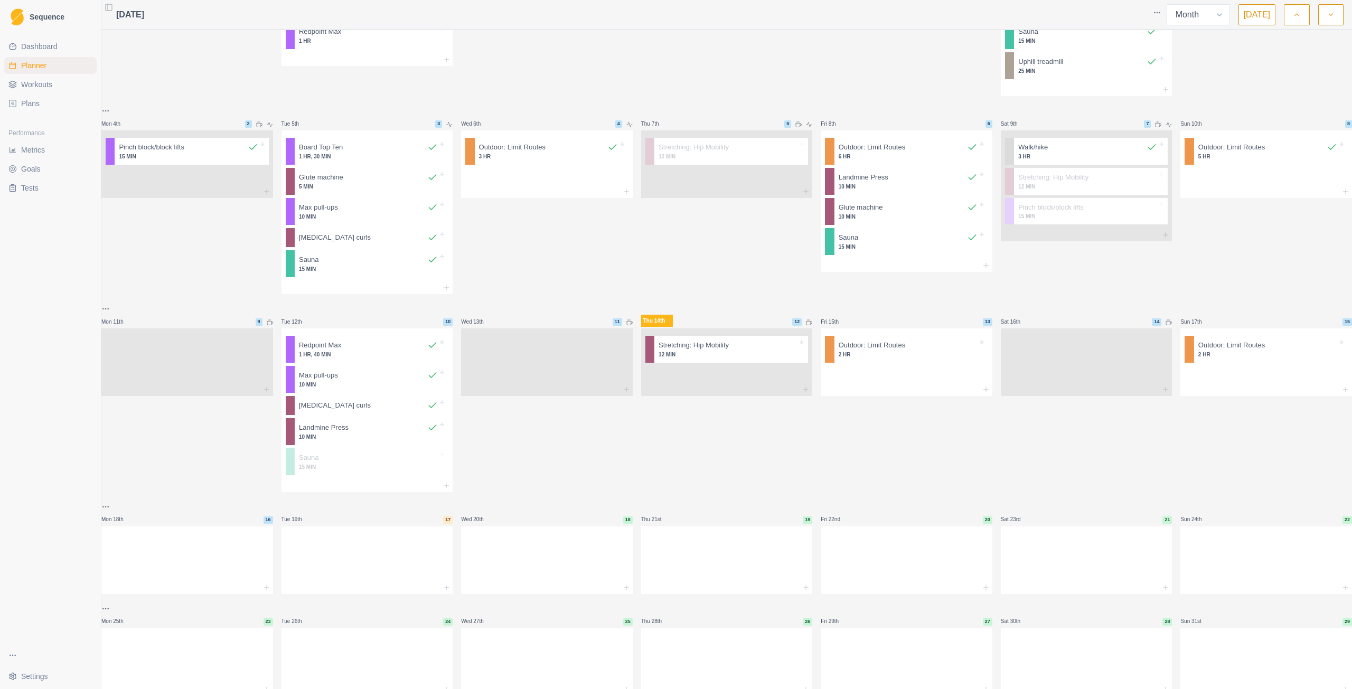
click at [932, 446] on div "Fri 15th 13 Outdoor: Limit Routes 2 HR" at bounding box center [907, 398] width 172 height 190
click at [899, 457] on div "Fri 15th 13 Outdoor: Limit Routes 2 HR" at bounding box center [907, 398] width 172 height 190
click at [719, 396] on div at bounding box center [727, 389] width 172 height 13
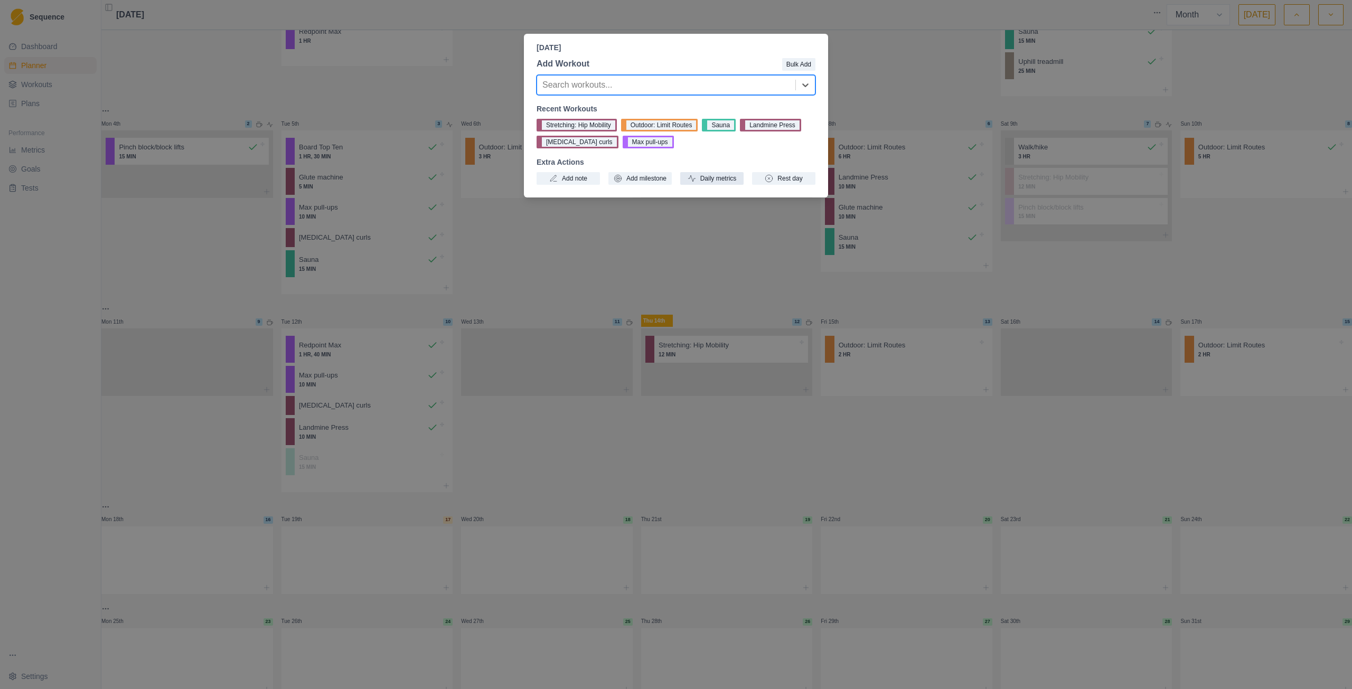
click at [704, 178] on button "Daily metrics" at bounding box center [711, 178] width 63 height 13
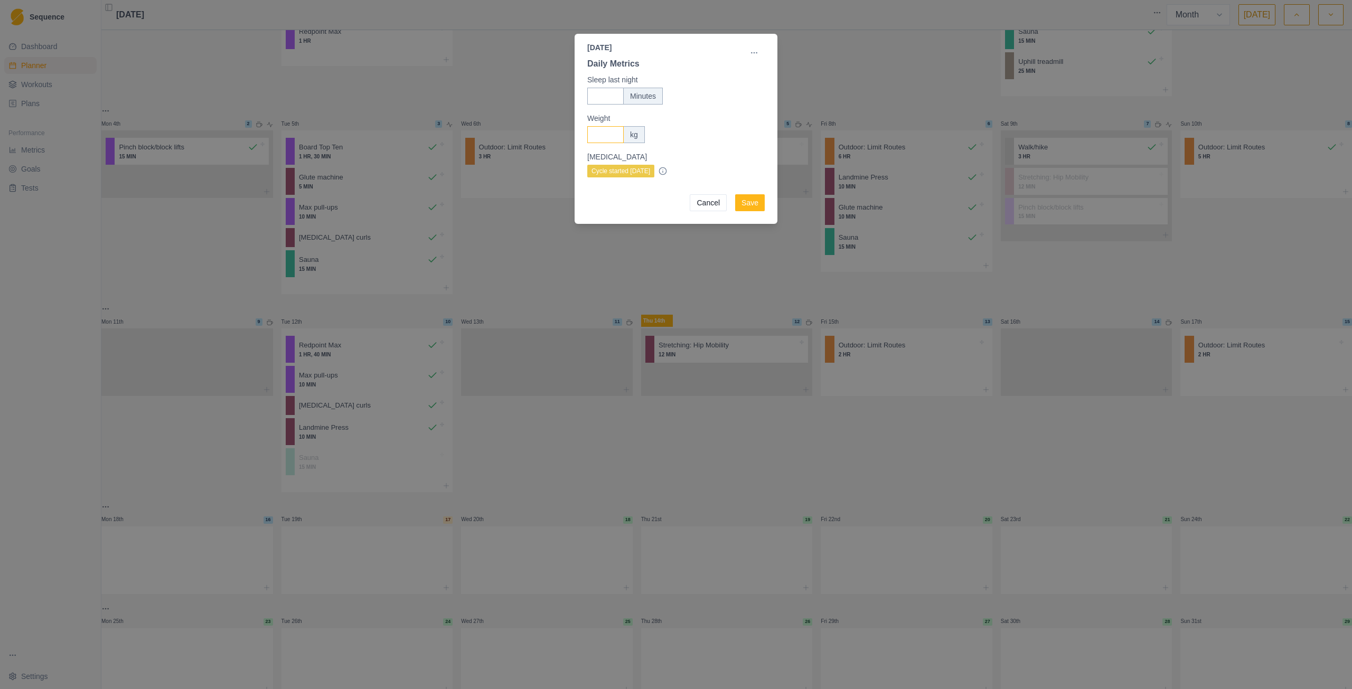
click at [618, 133] on input "Weight" at bounding box center [605, 134] width 36 height 17
type input "55.7"
click at [604, 100] on input "Sleep last night" at bounding box center [605, 96] width 36 height 17
type input "420"
click at [746, 210] on button "Save" at bounding box center [750, 202] width 30 height 17
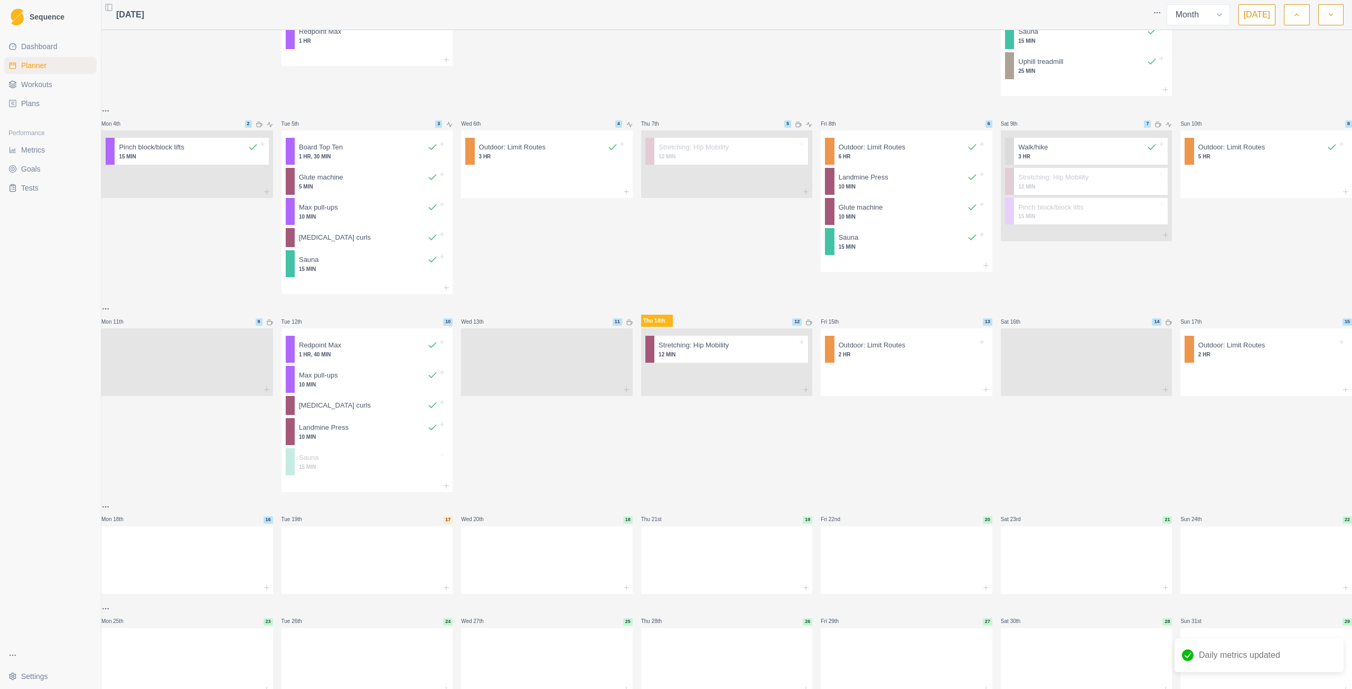
click at [755, 465] on div "Thu 14th 12 Stretching: Hip Mobility 12 MIN" at bounding box center [727, 398] width 172 height 190
click at [43, 152] on span "Metrics" at bounding box center [33, 150] width 24 height 11
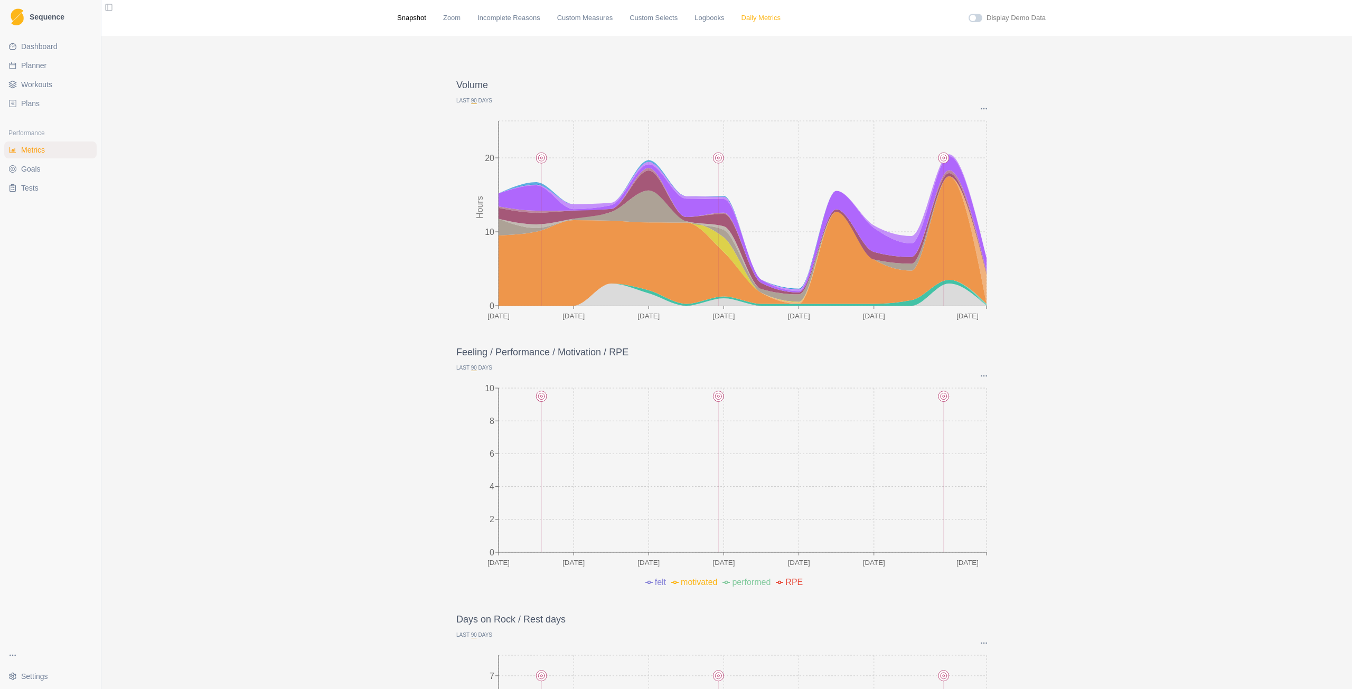
click at [742, 19] on link "Daily Metrics" at bounding box center [761, 18] width 39 height 11
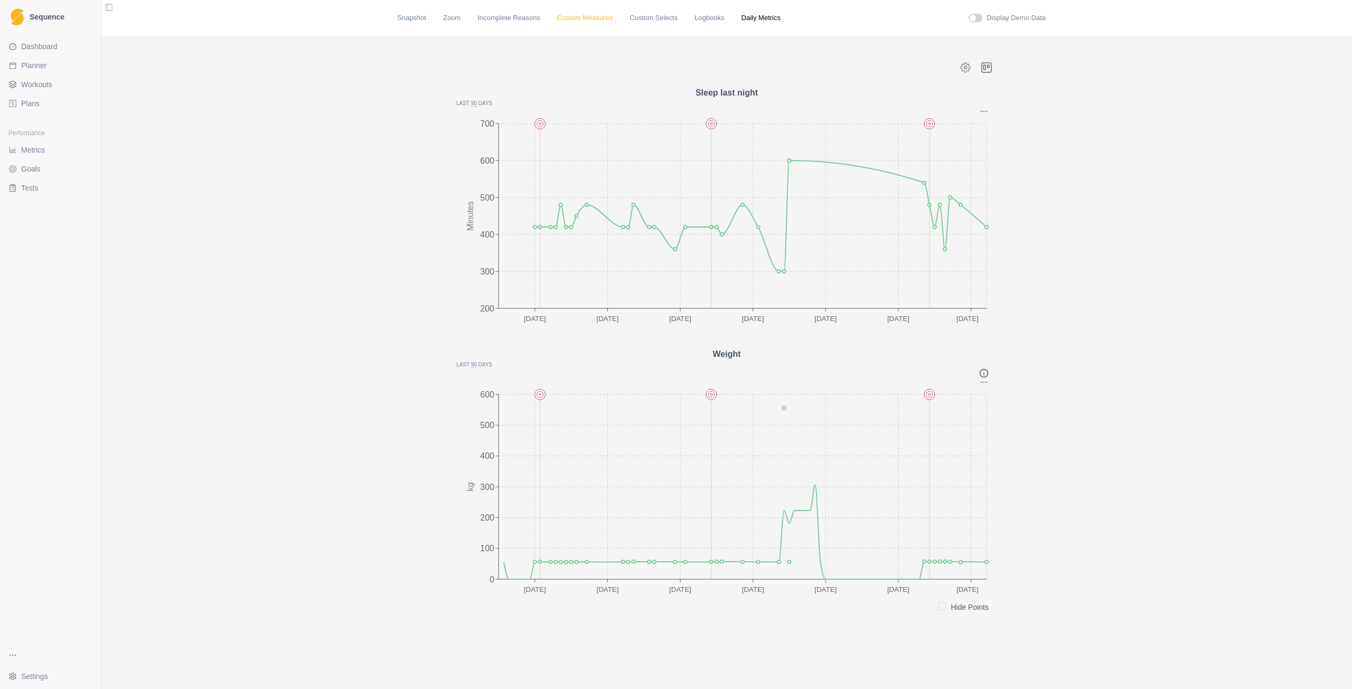
click at [570, 18] on link "Custom Measures" at bounding box center [584, 18] width 55 height 11
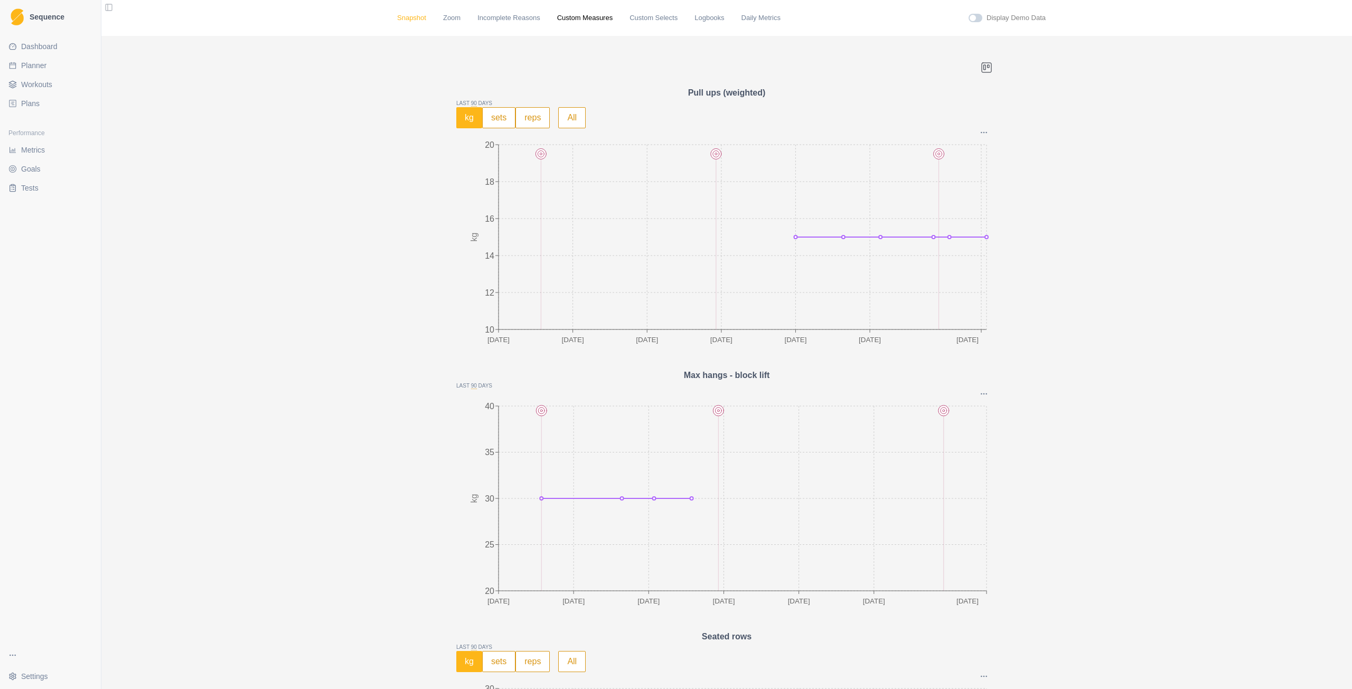
click at [408, 20] on link "Snapshot" at bounding box center [411, 18] width 29 height 11
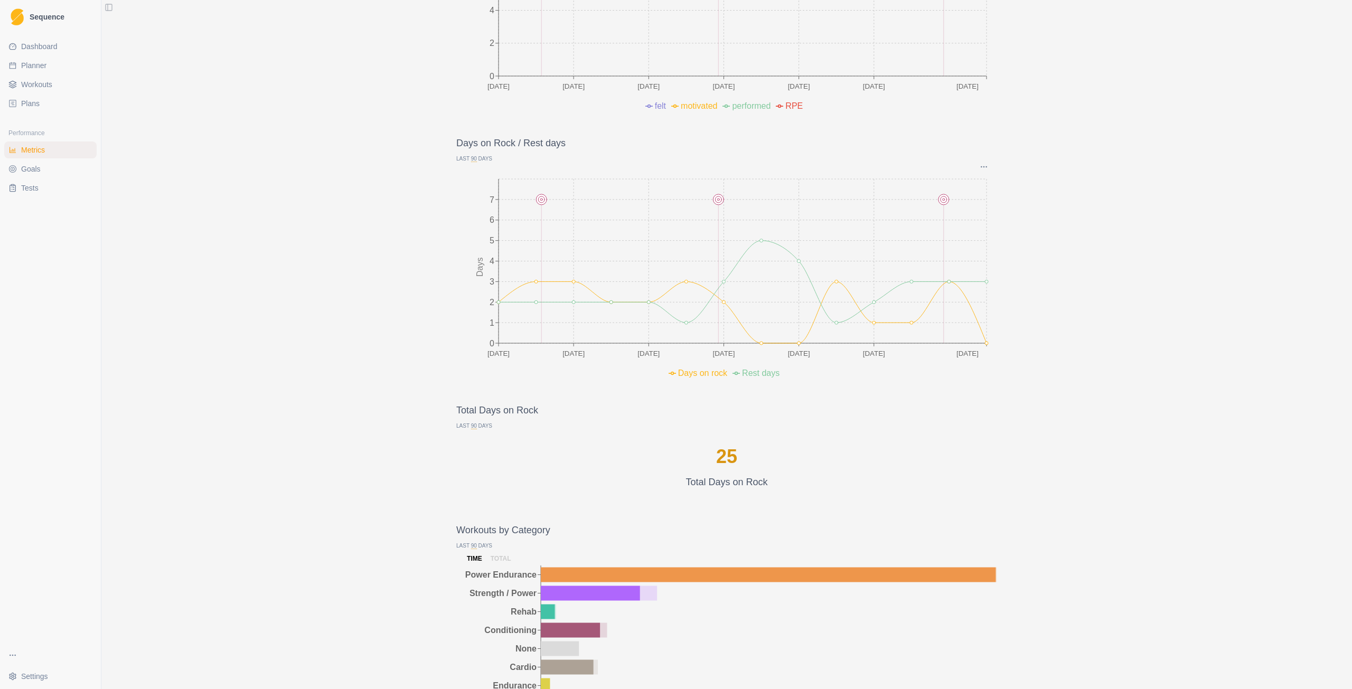
scroll to position [528, 0]
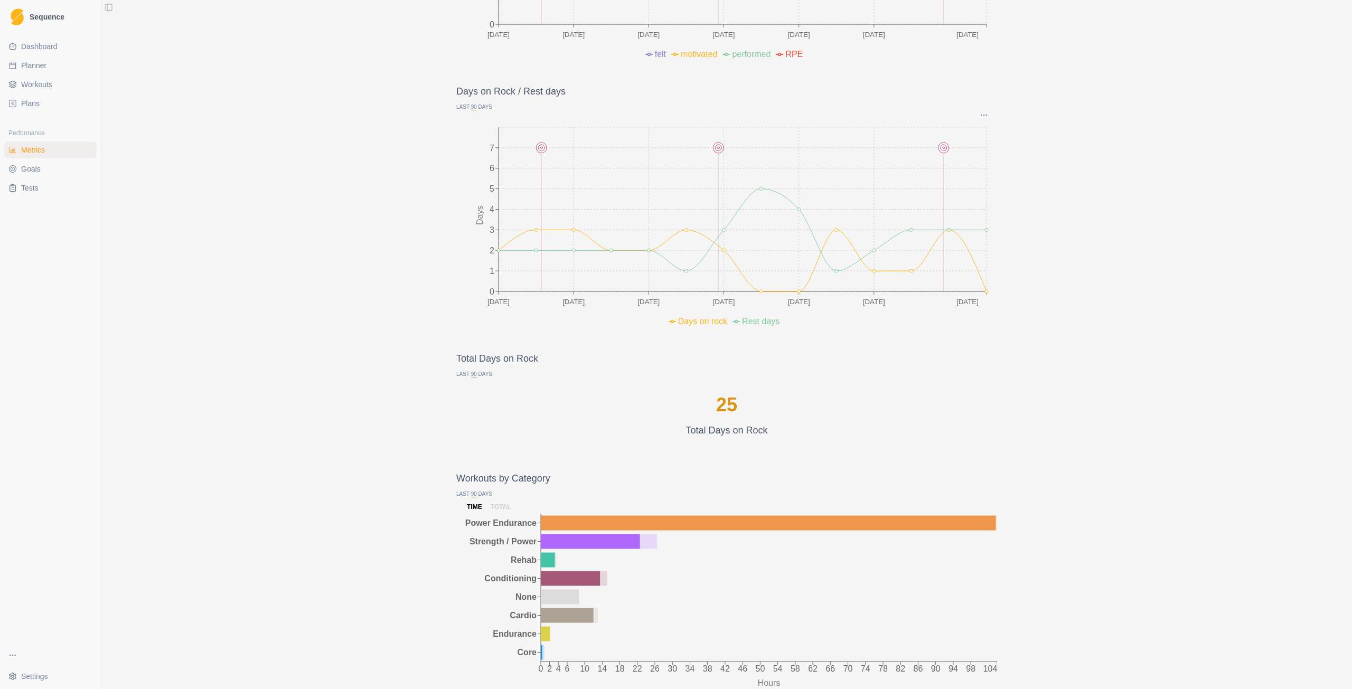
click at [471, 106] on span "90" at bounding box center [474, 107] width 6 height 6
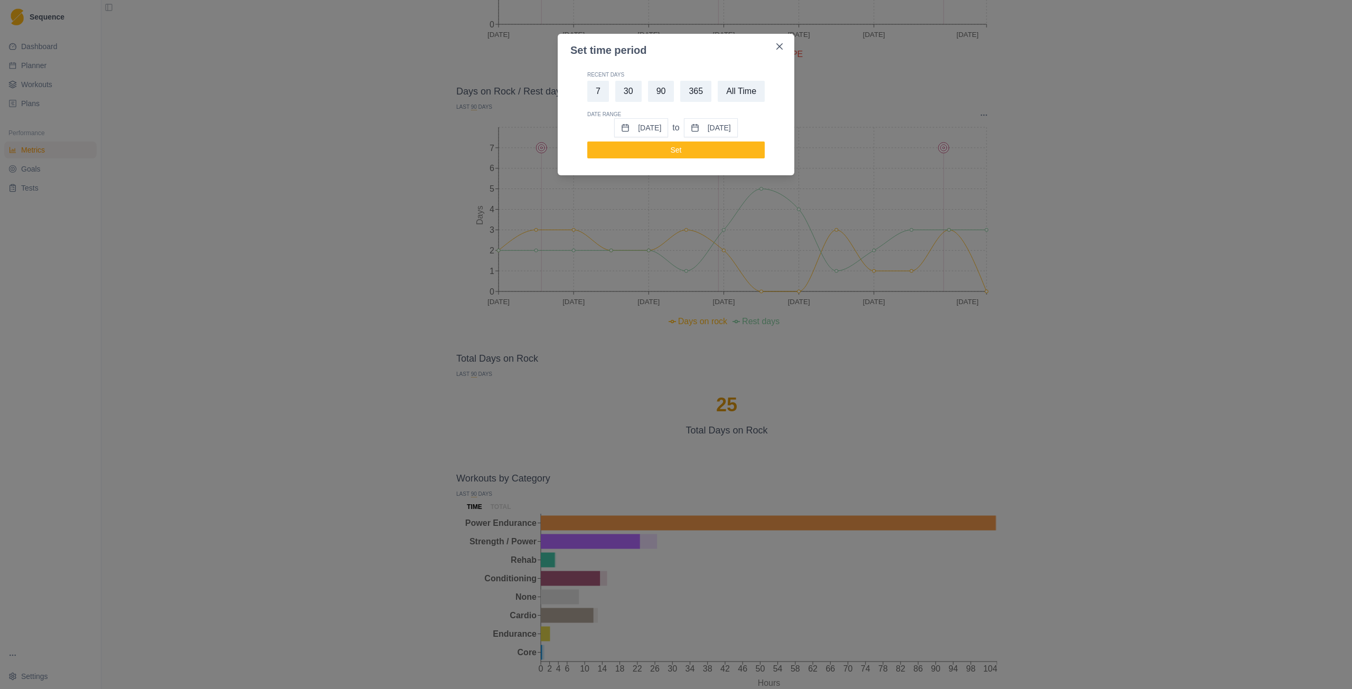
click at [623, 131] on button "[DATE]" at bounding box center [641, 127] width 54 height 19
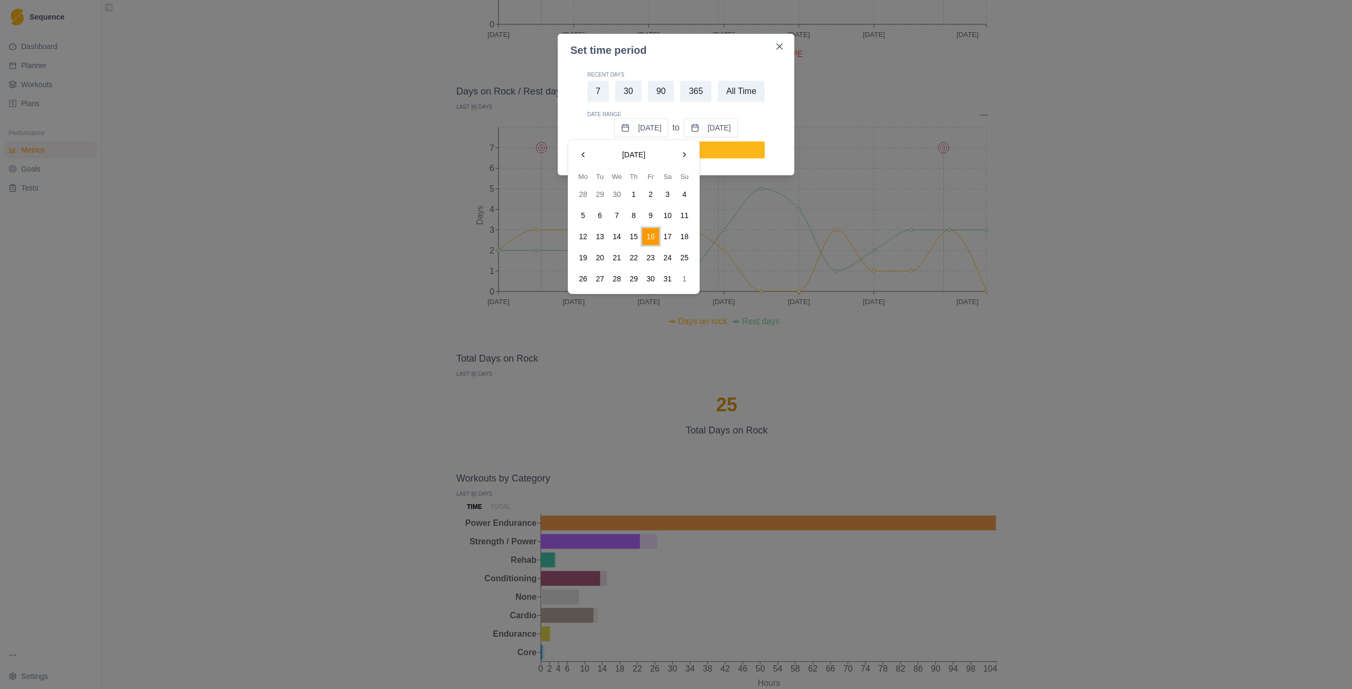
click at [583, 156] on button "Go to the Previous Month" at bounding box center [583, 154] width 17 height 17
click at [621, 196] on button "1" at bounding box center [616, 194] width 17 height 17
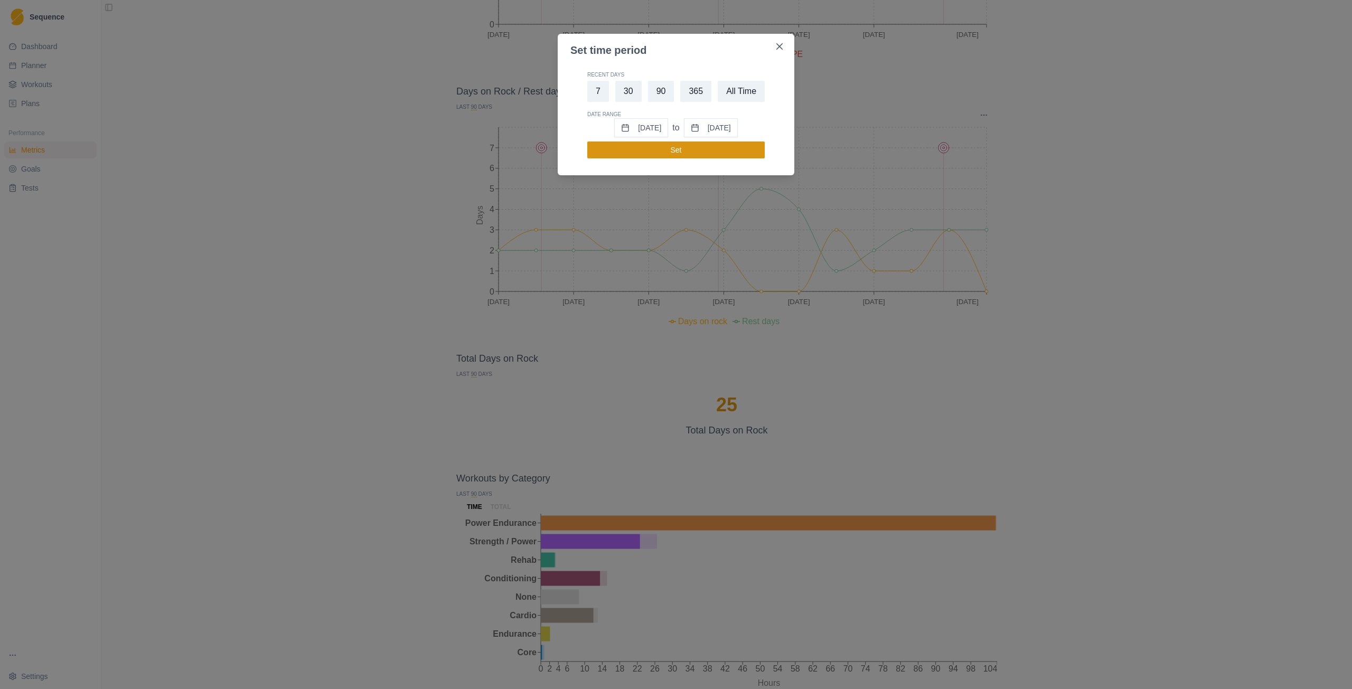
click at [702, 149] on button "Set" at bounding box center [675, 150] width 177 height 17
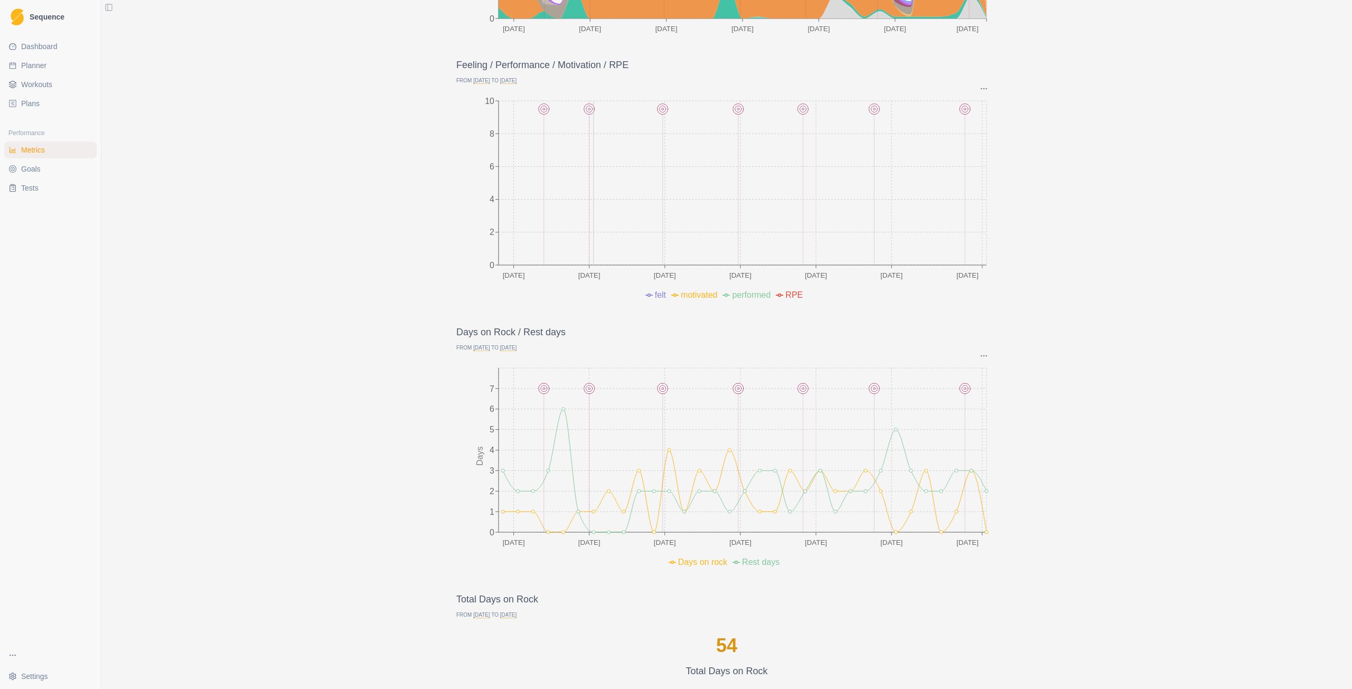
scroll to position [158, 0]
